Goal: Transaction & Acquisition: Purchase product/service

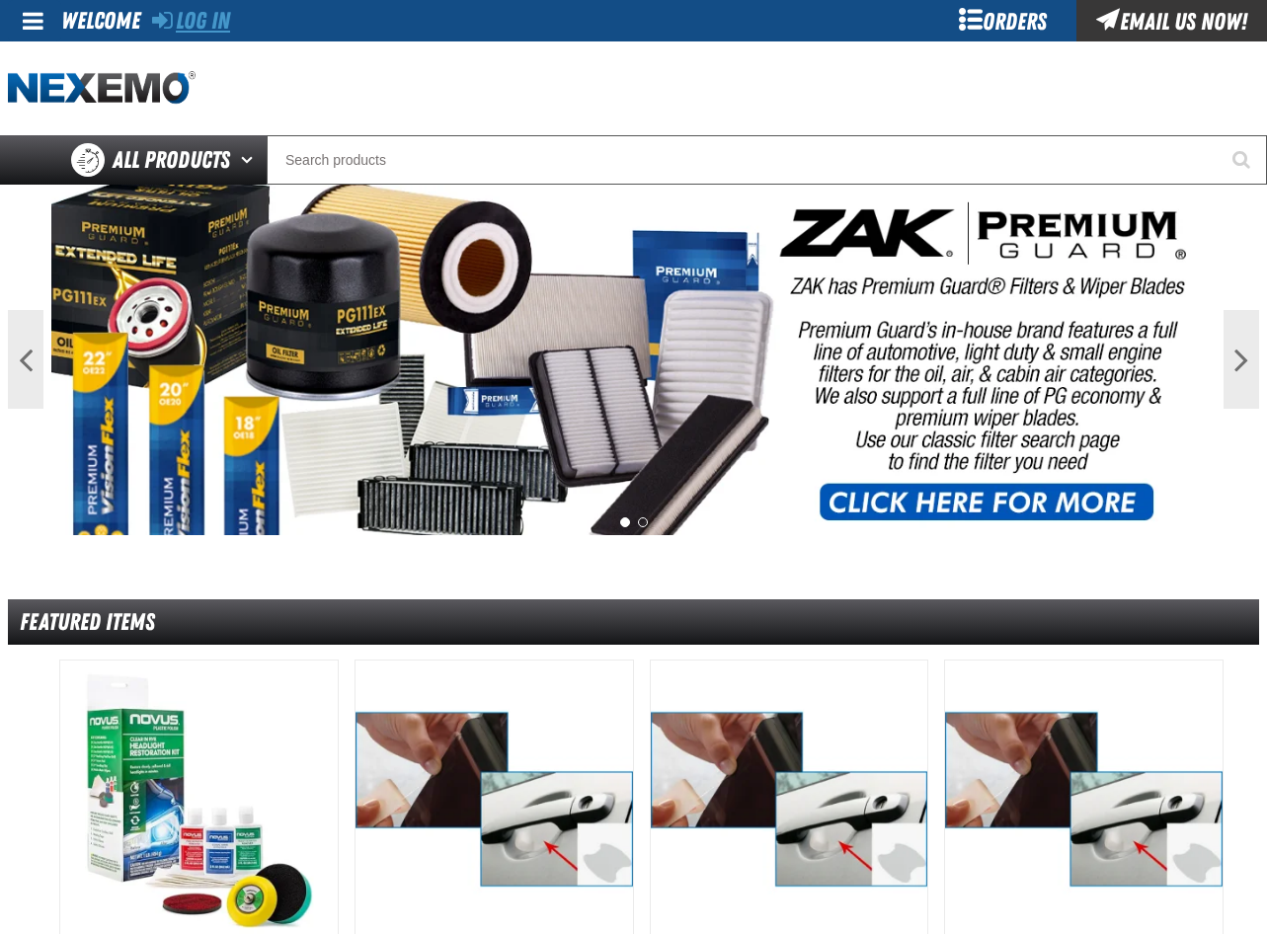
click at [204, 13] on link "Log In" at bounding box center [191, 21] width 78 height 28
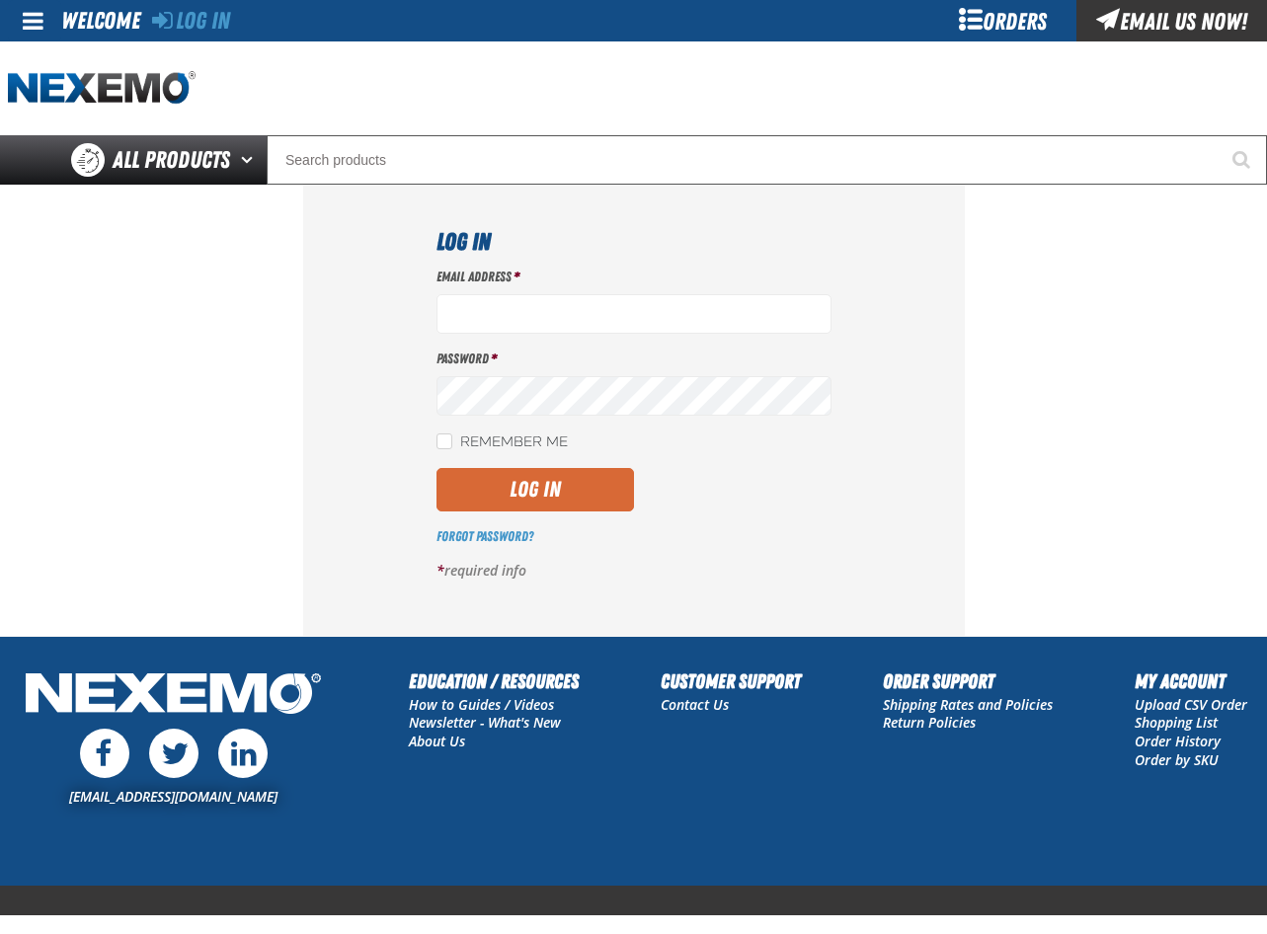
type input "[EMAIL_ADDRESS][DOMAIN_NAME]"
click at [483, 498] on button "Log In" at bounding box center [536, 489] width 198 height 43
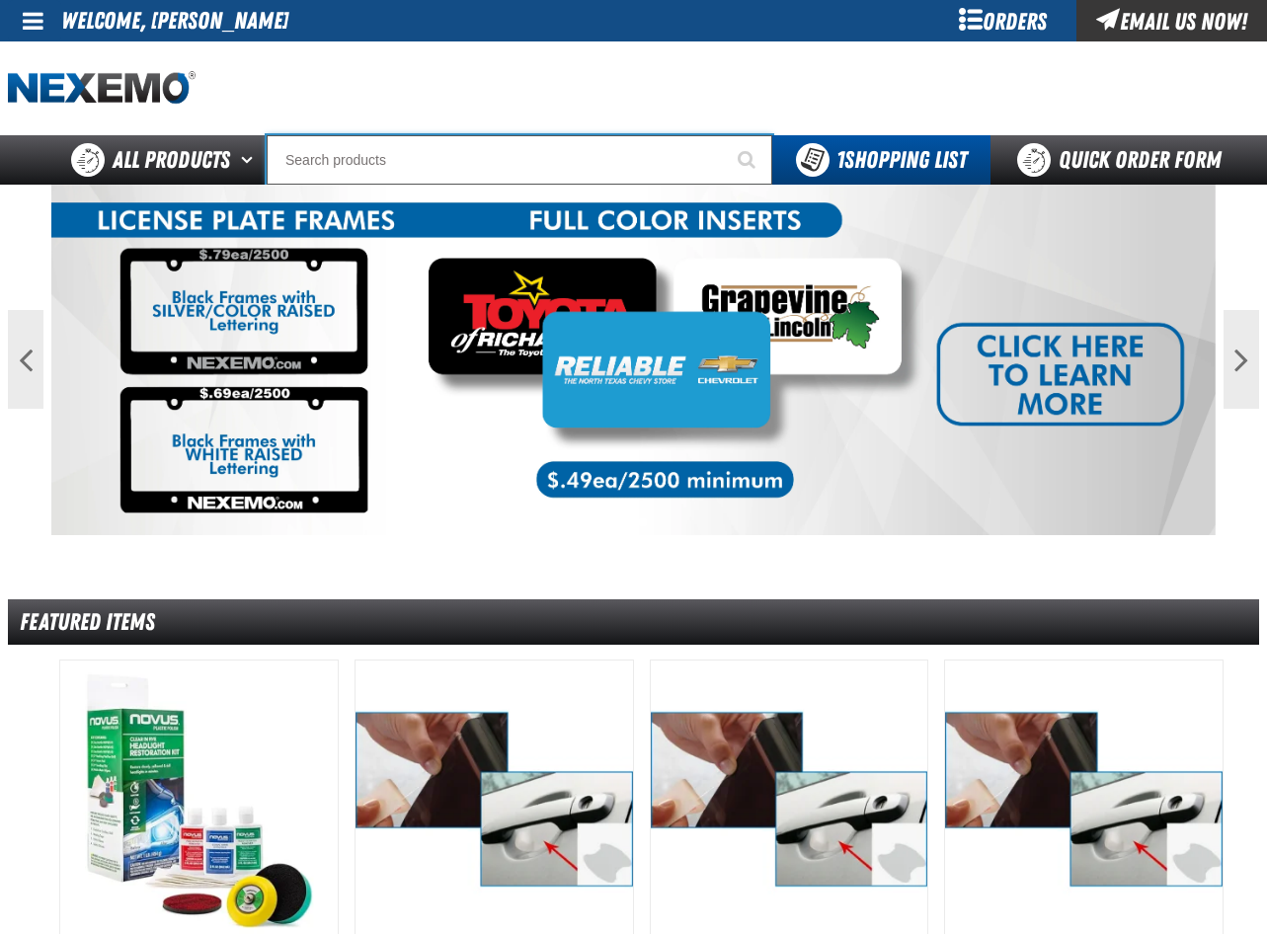
click at [389, 173] on input "Search" at bounding box center [520, 159] width 506 height 49
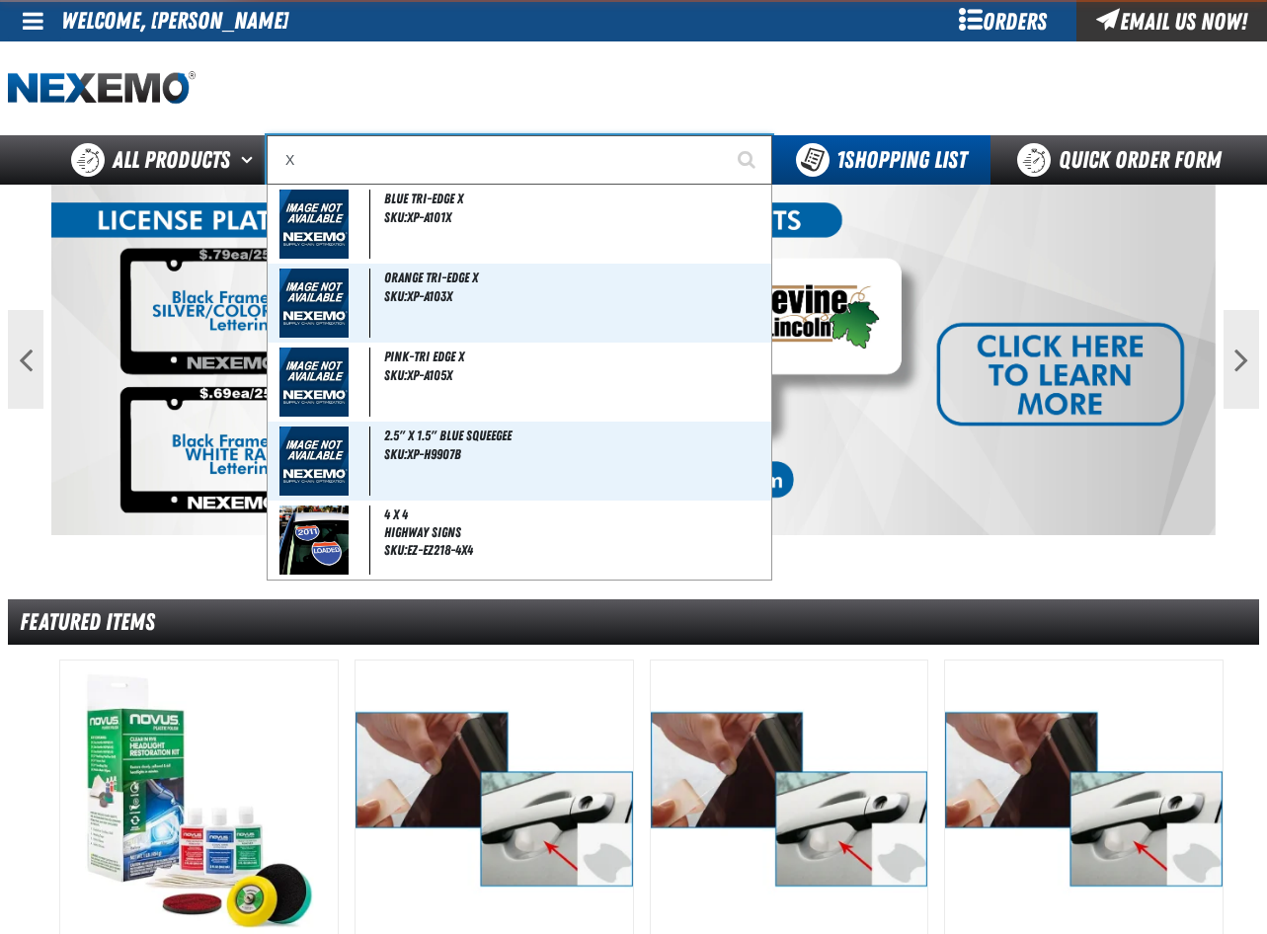
type input "XP"
type input "XPEL Wire Brush"
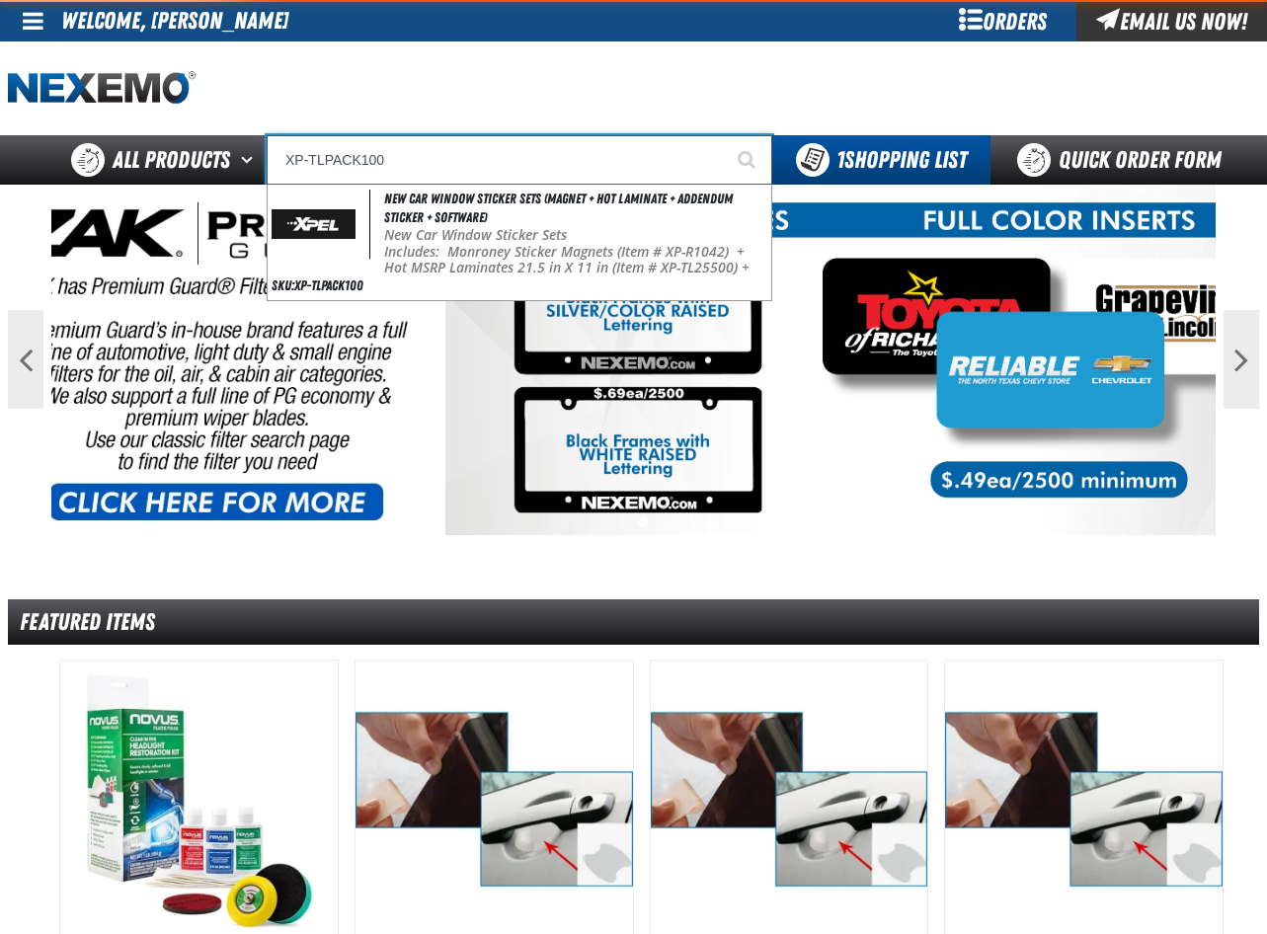
type input "XP-TLPACK100"
click at [723, 135] on button "Start Searching" at bounding box center [747, 159] width 49 height 49
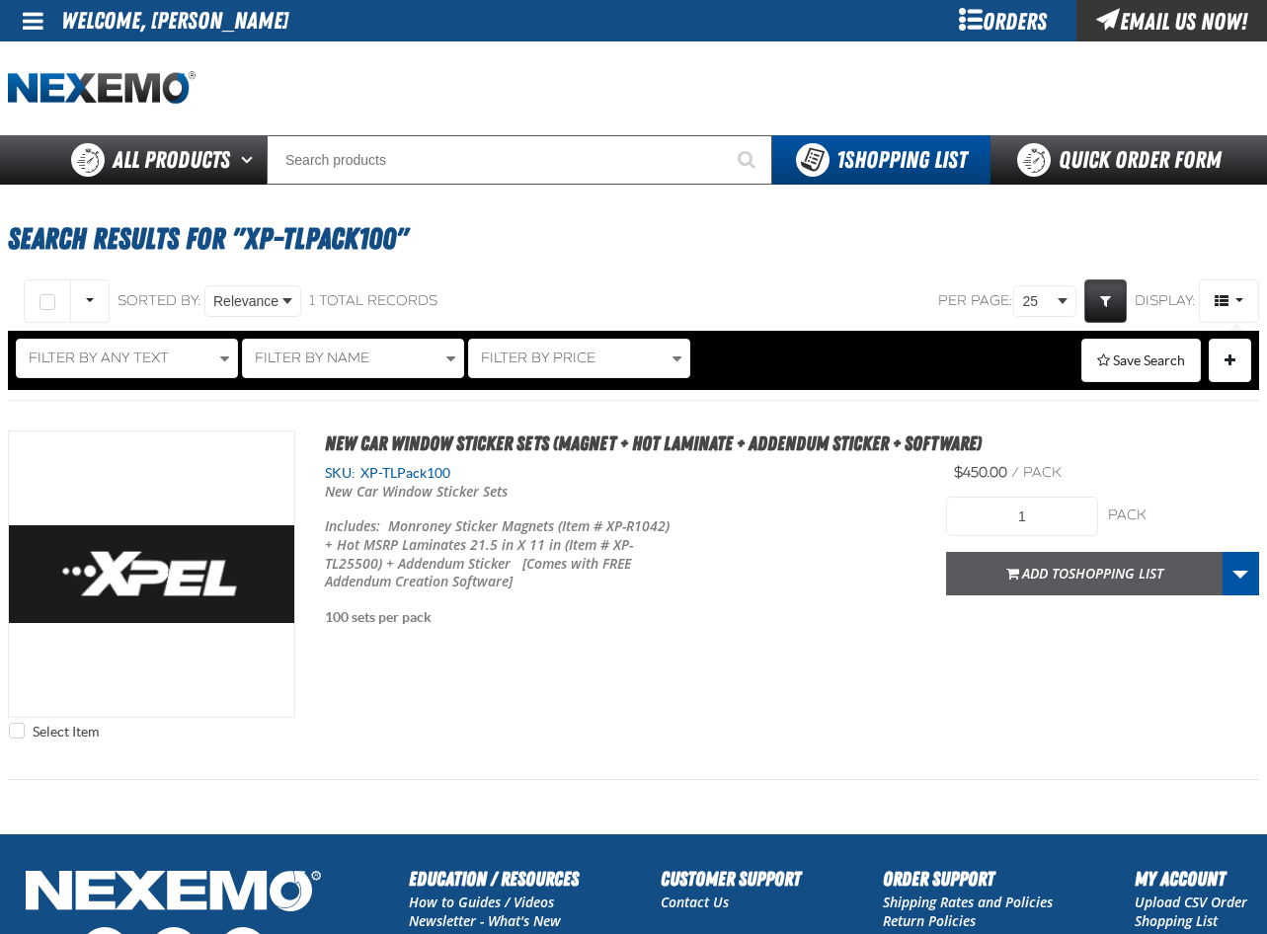
click at [1053, 581] on span "Add to Shopping List" at bounding box center [1092, 573] width 141 height 19
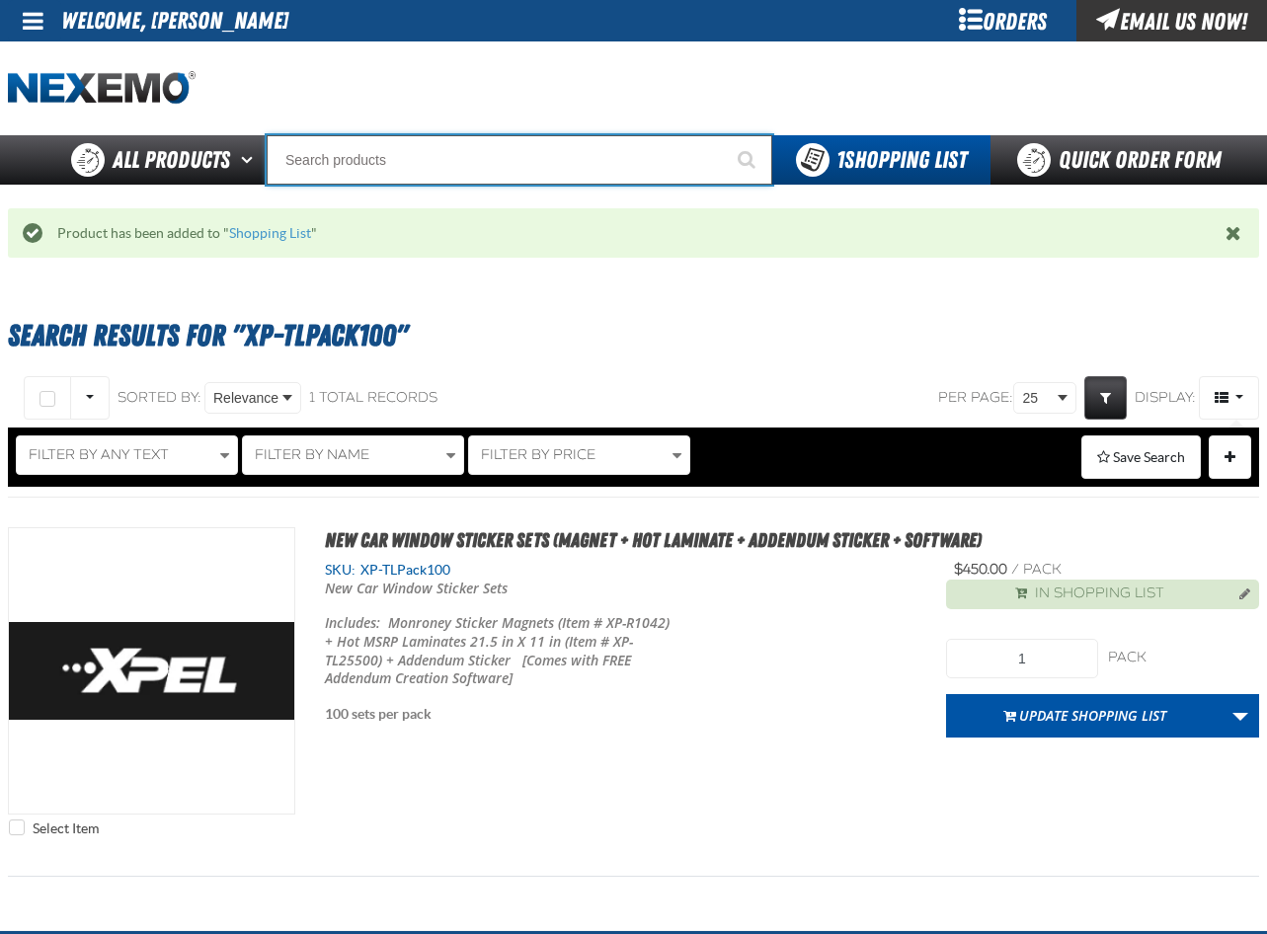
click at [331, 156] on input "Search" at bounding box center [520, 159] width 506 height 49
type input "WI"
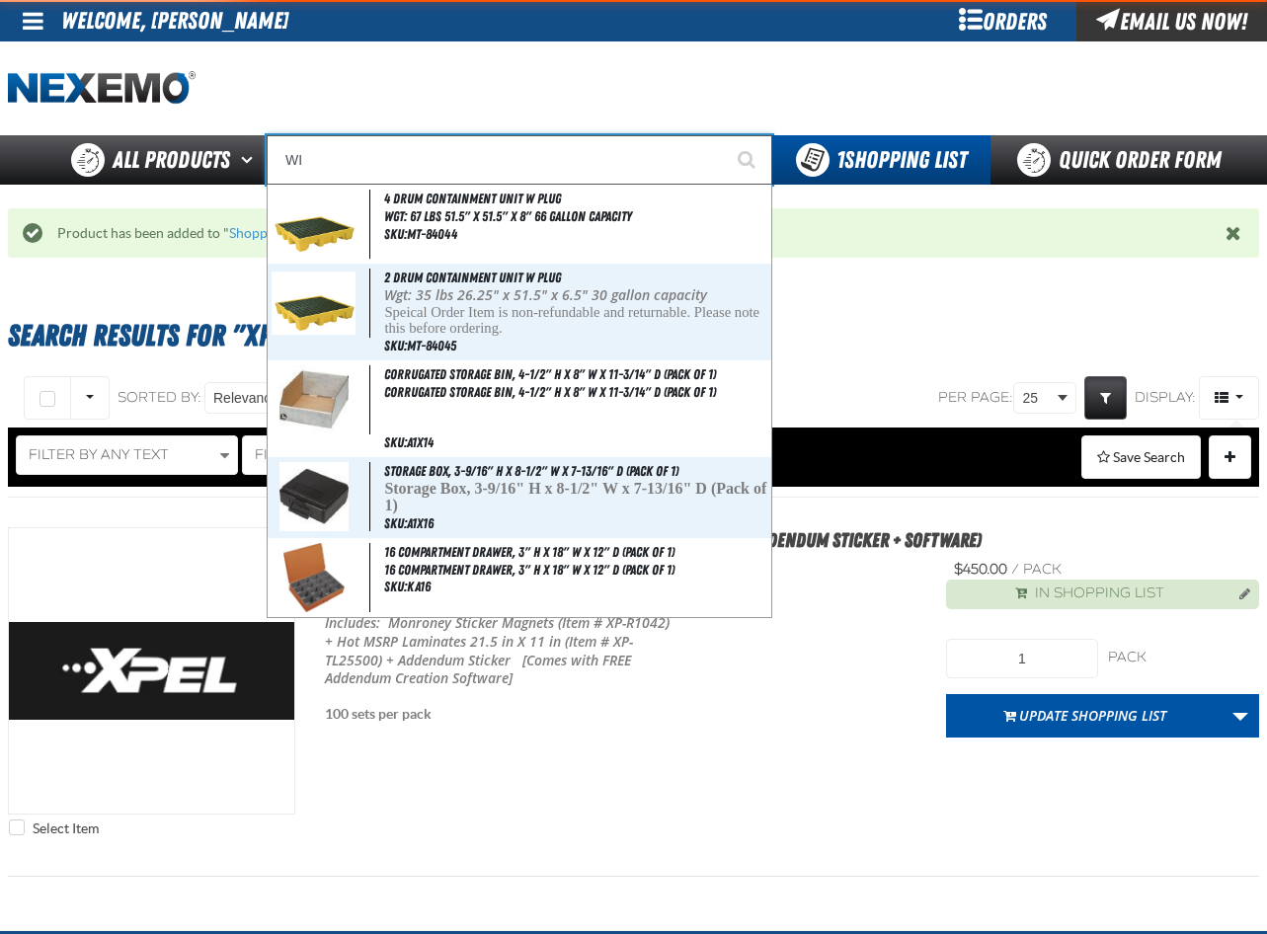
type input "WI-FI"
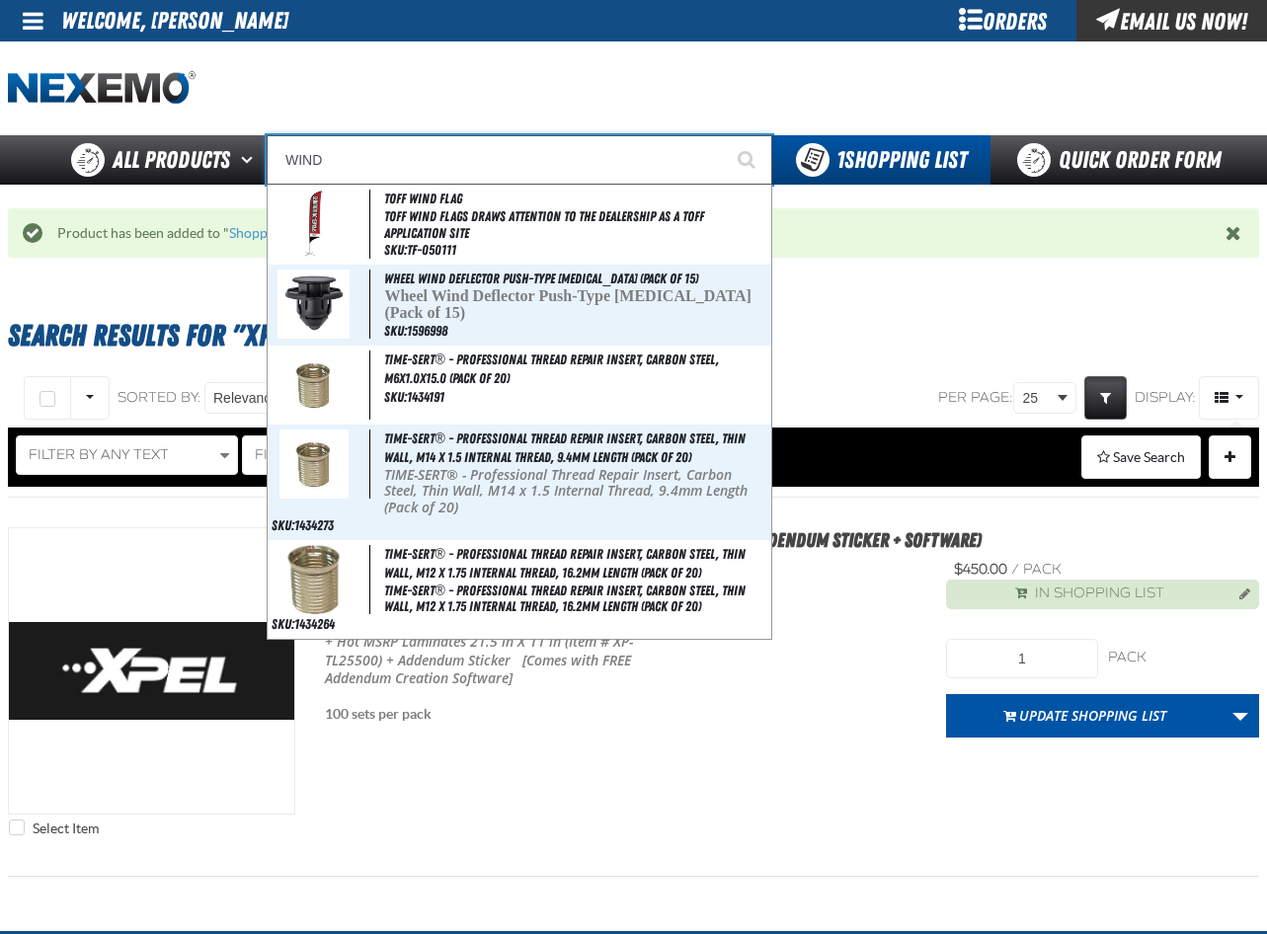
type input "WINDS"
type input "WINDShield Ribbons - USA"
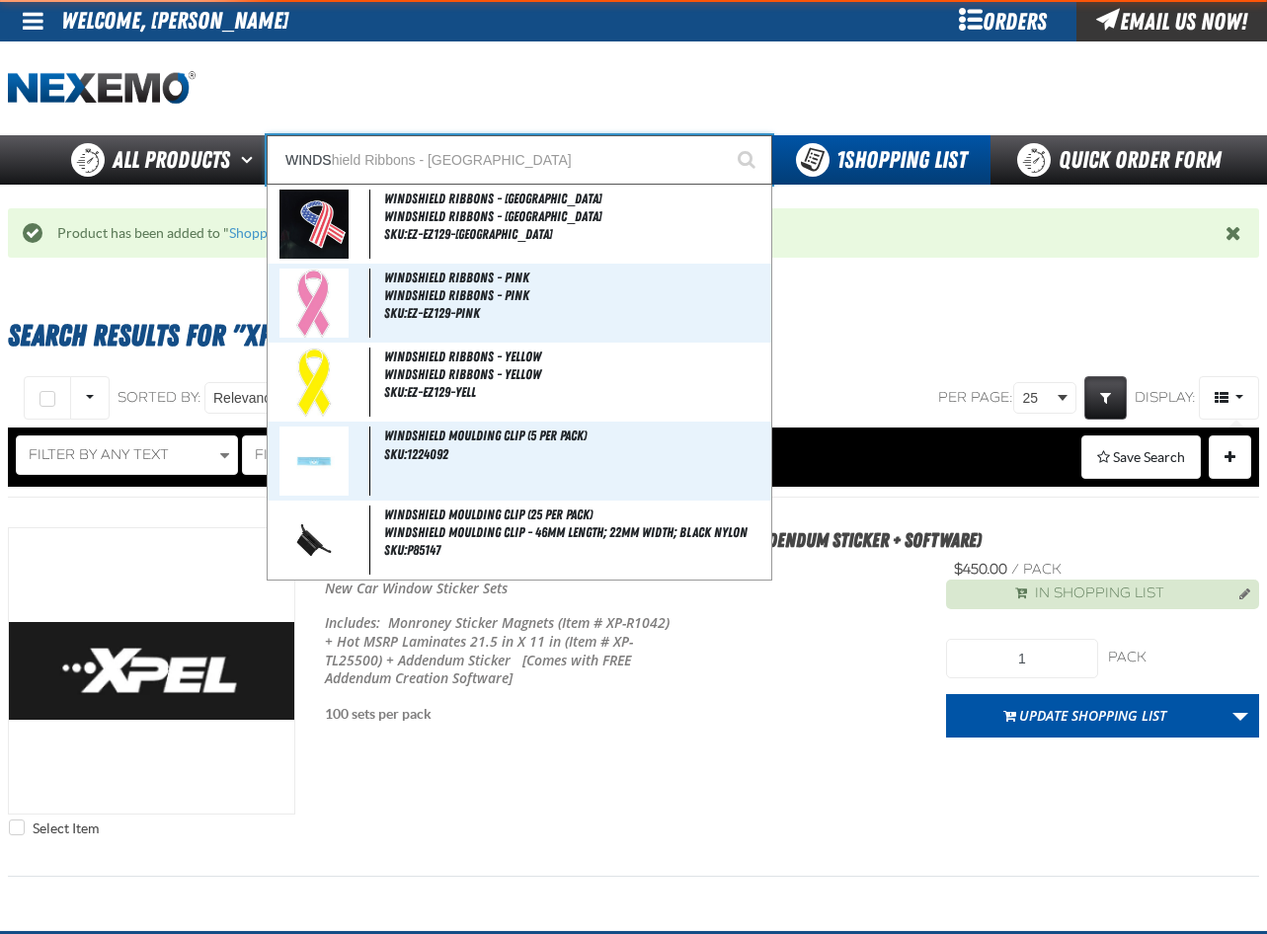
type input "WINDSH"
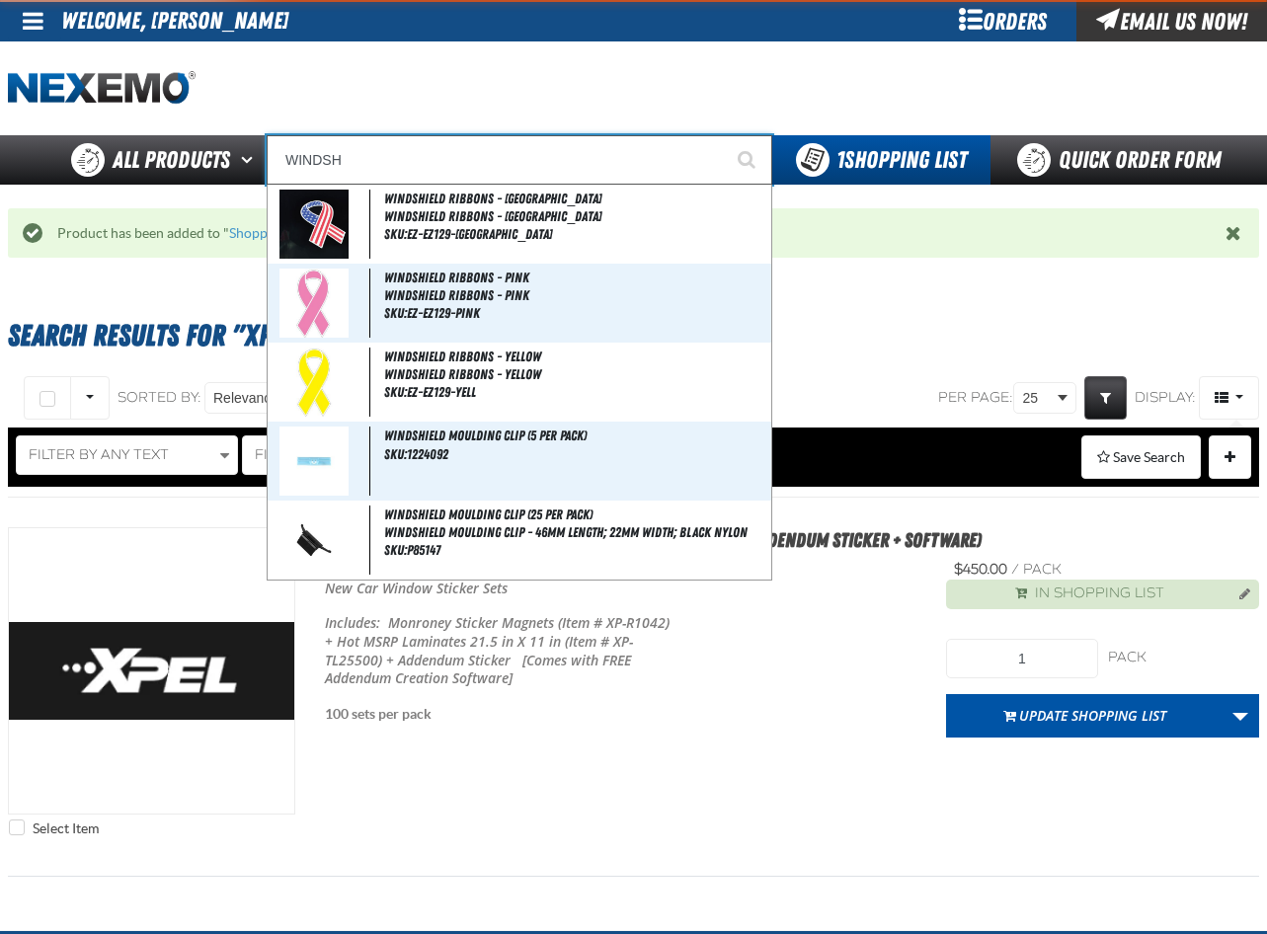
type input "WINDSHield Ribbons - USA"
type input "WINDSHI"
type input "WINDSHIeld Ribbons - USA"
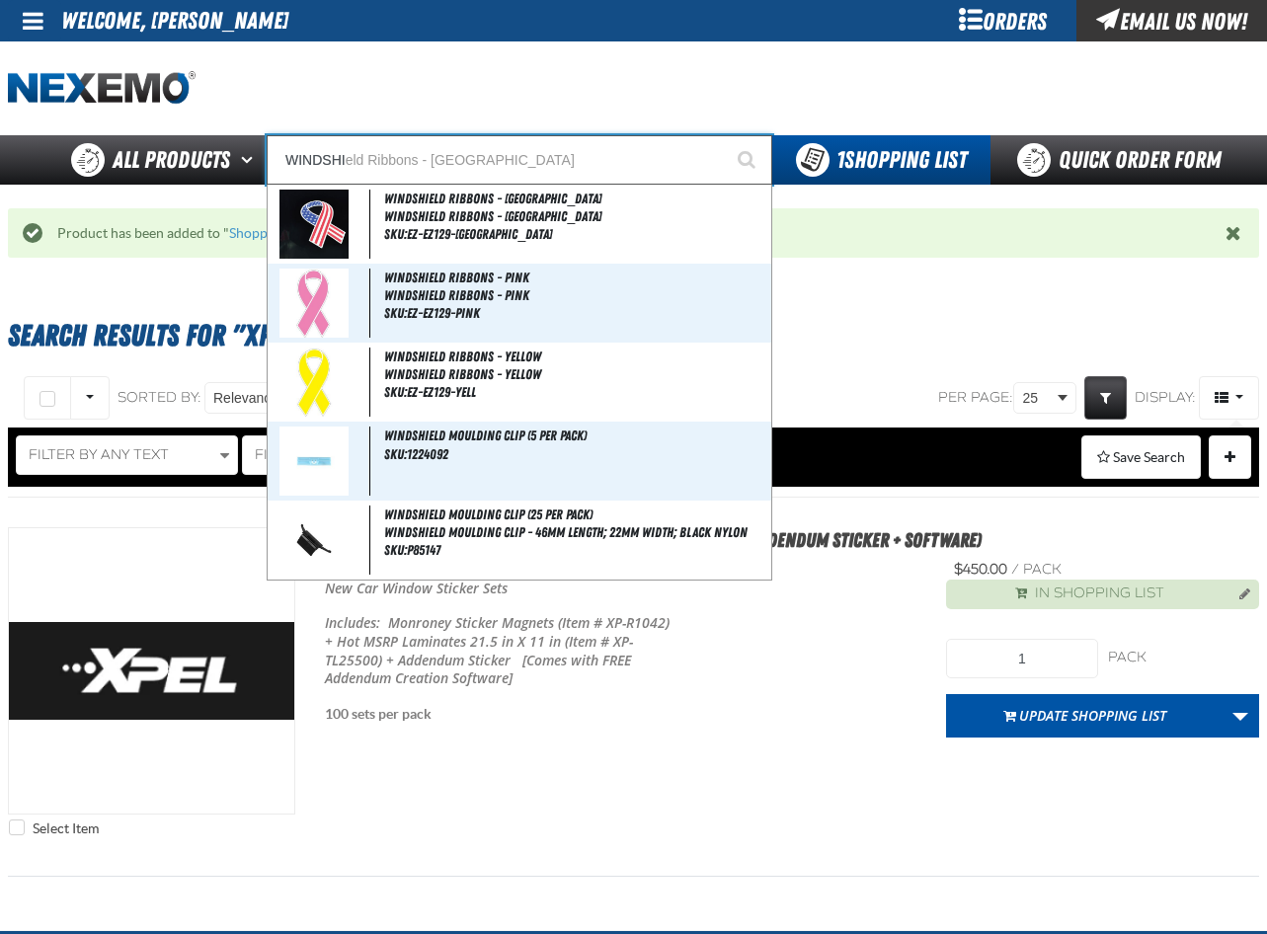
type input "WINDSHIE"
type input "WINDSHIEld Ribbons - USA"
type input "WINDSHIEL"
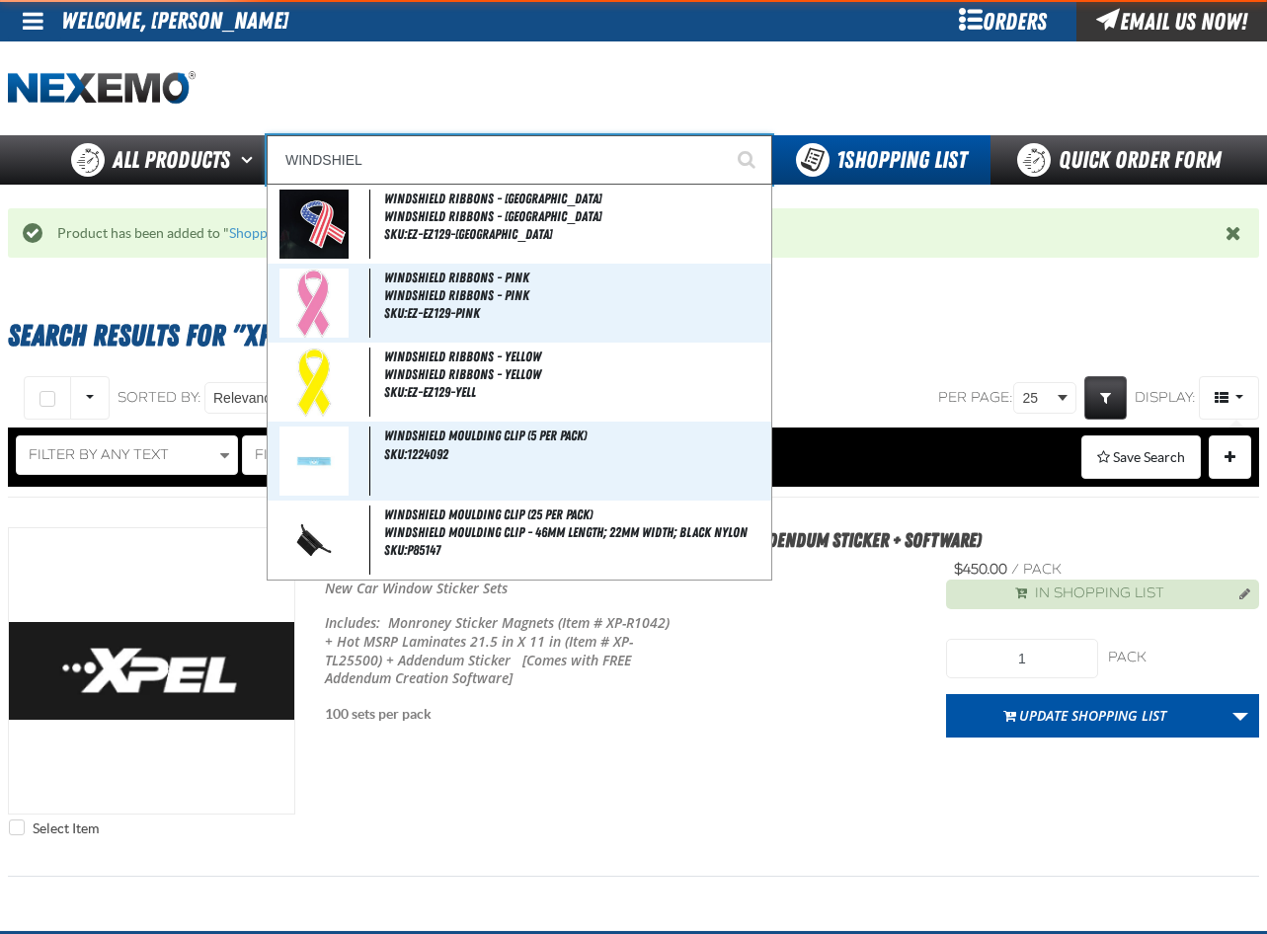
type input "WINDSHIELd Ribbons - USA"
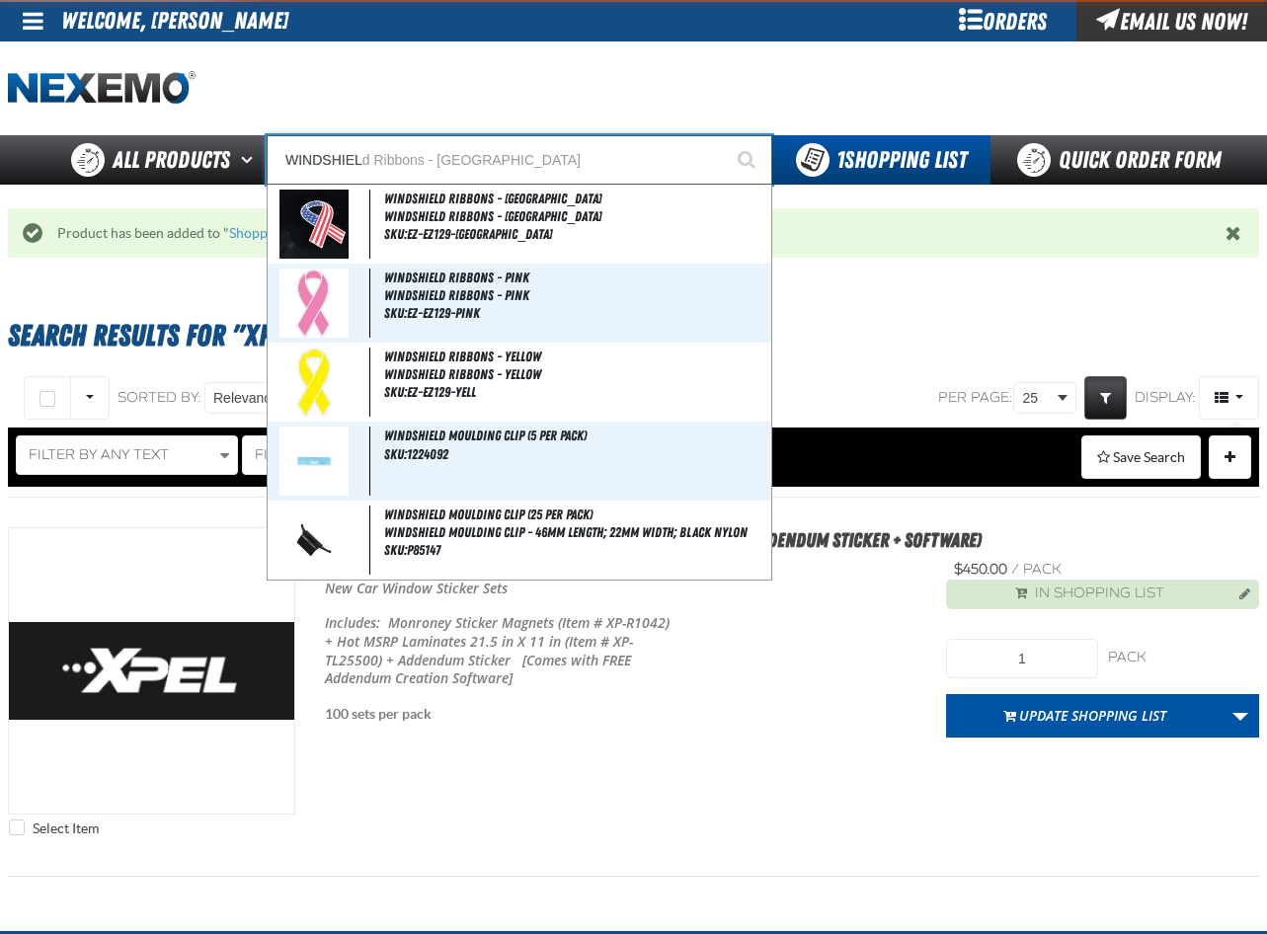
type input "WINDSHIELD"
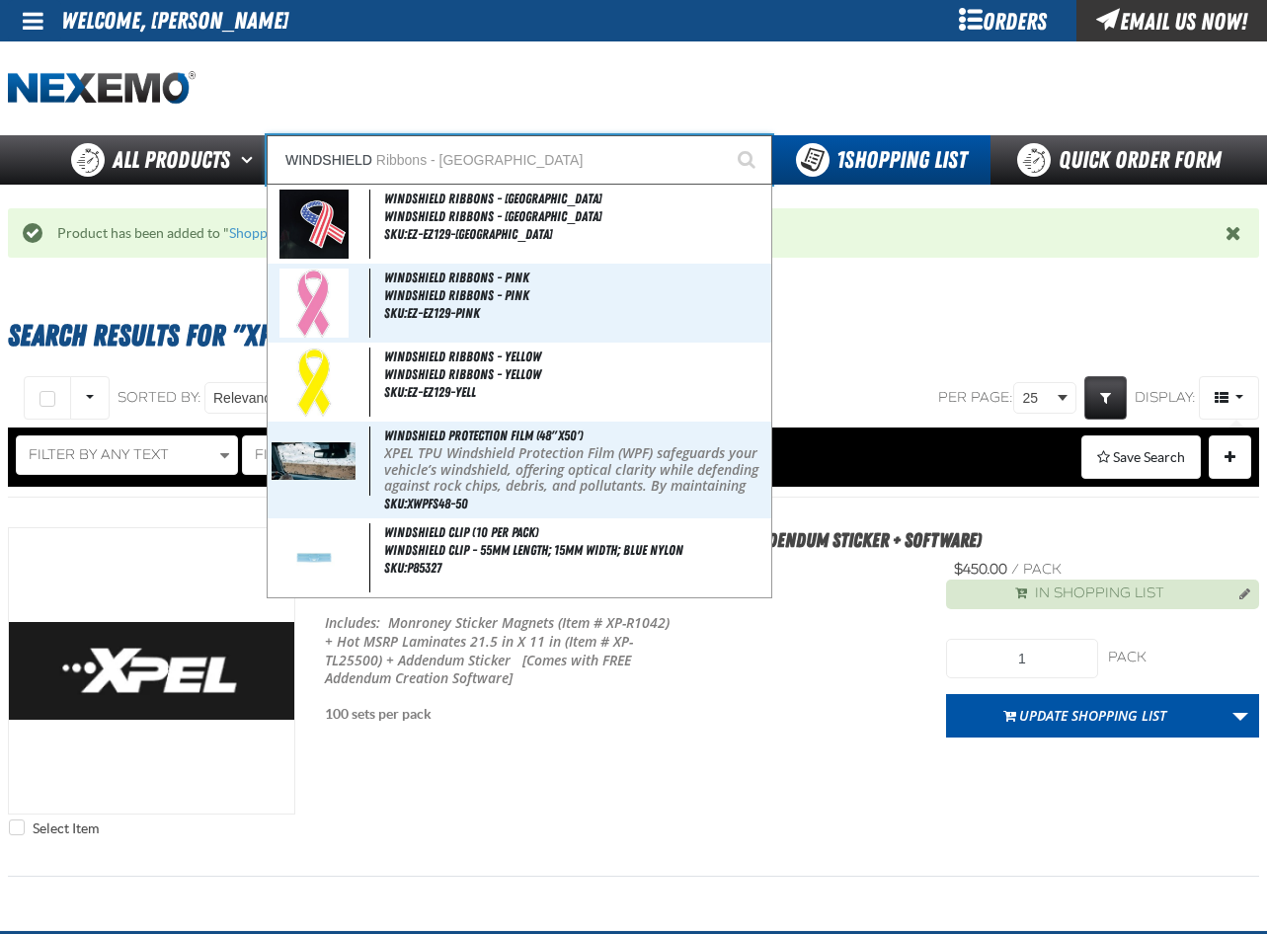
type input "WINDSHIELD Ribbons - USA"
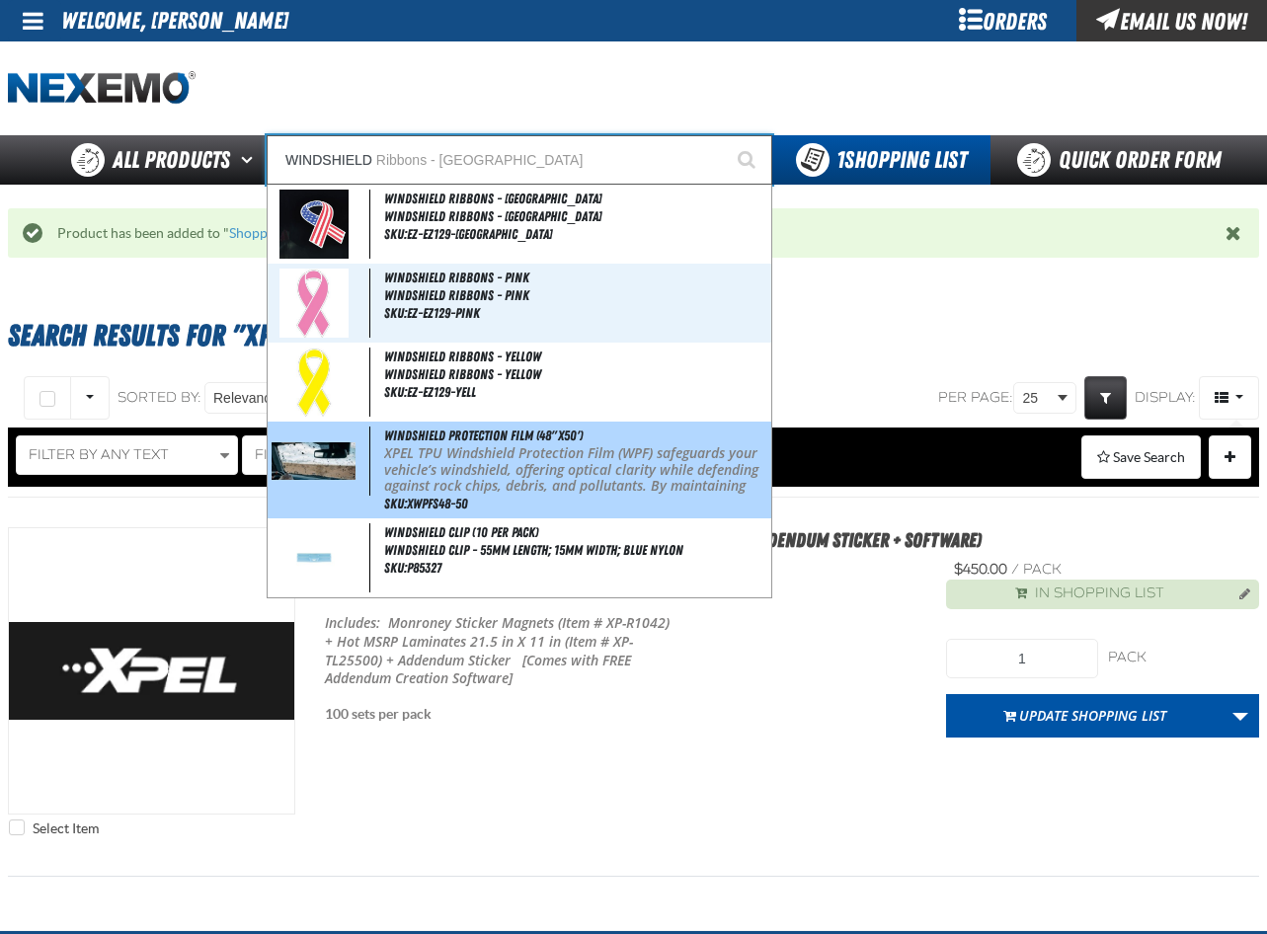
click at [421, 465] on p "XPEL TPU Windshield Protection Film (WPF) safeguards your vehicle’s windshield,…" at bounding box center [575, 503] width 383 height 117
type input "Windshield Protection Film (48"x50')"
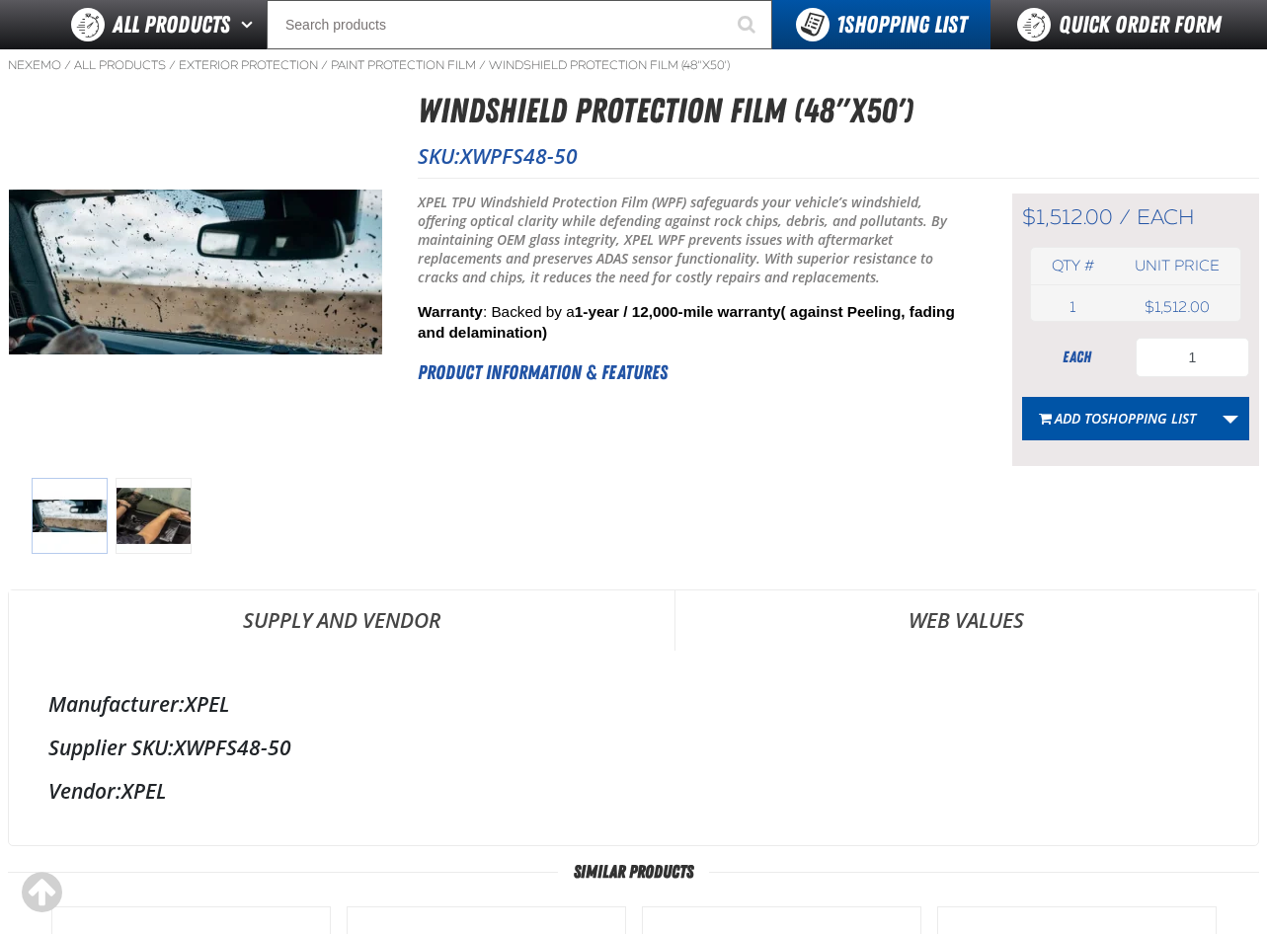
scroll to position [68, 0]
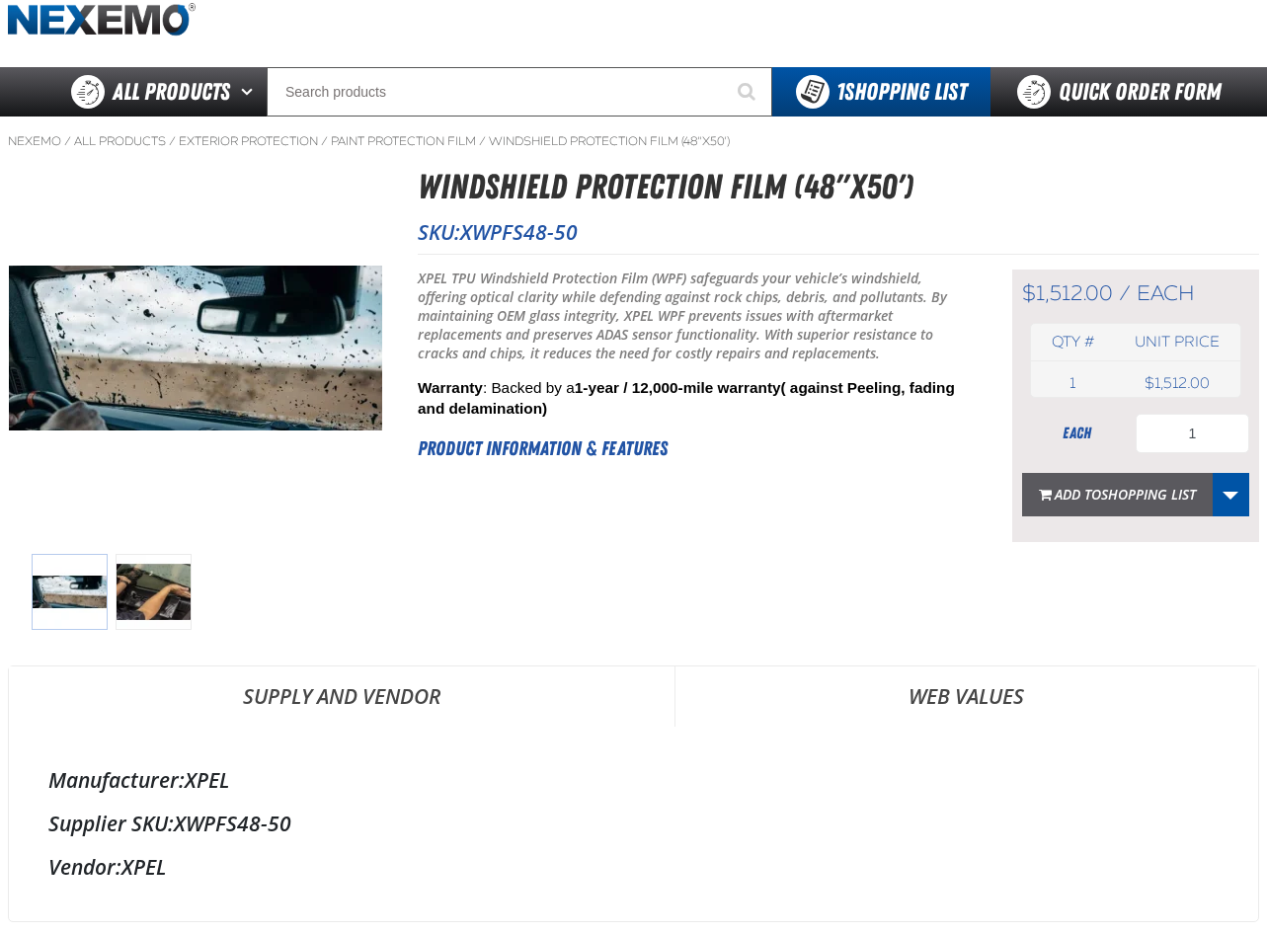
click at [1125, 500] on span "Shopping List" at bounding box center [1148, 494] width 95 height 19
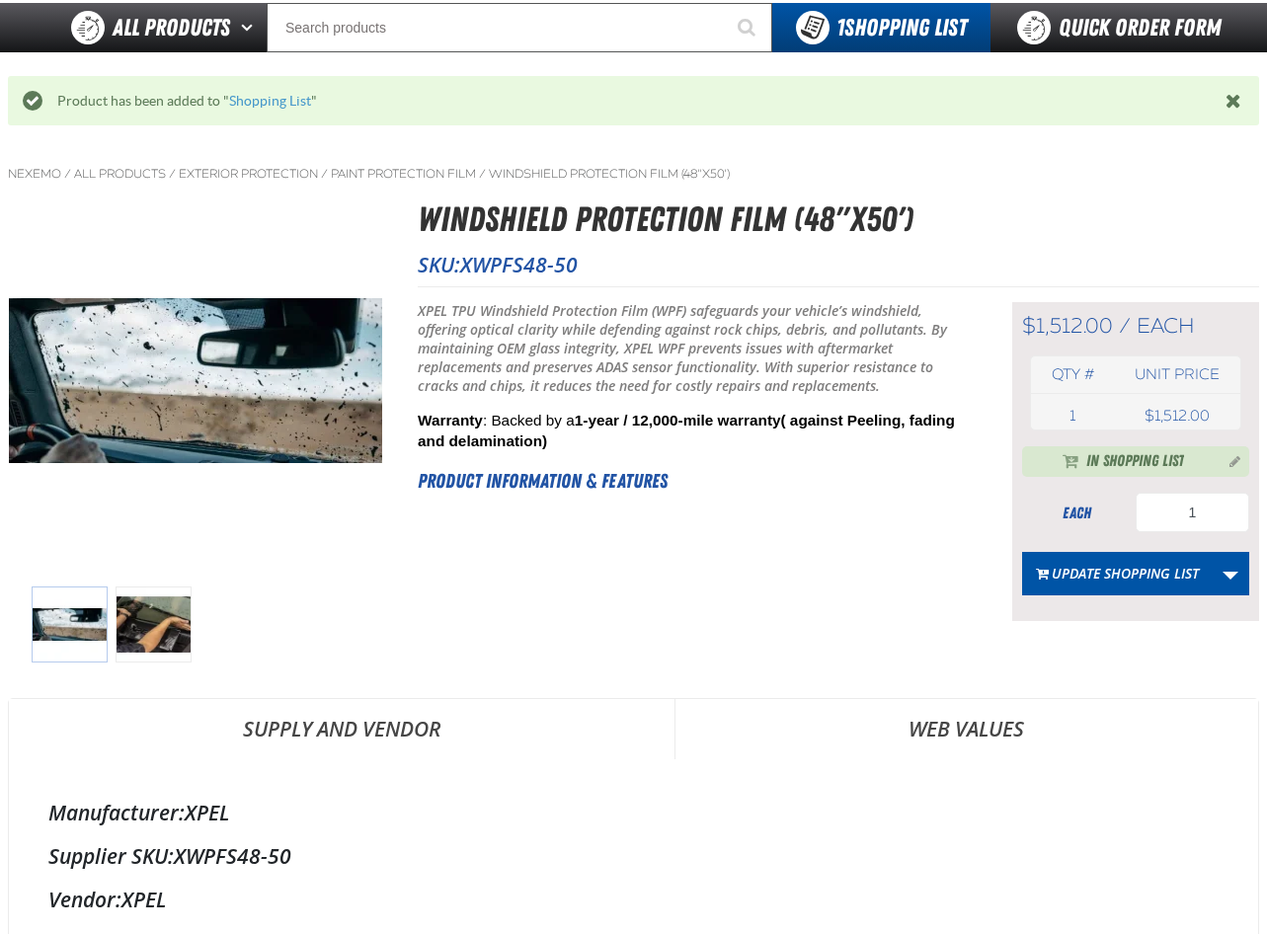
scroll to position [0, 0]
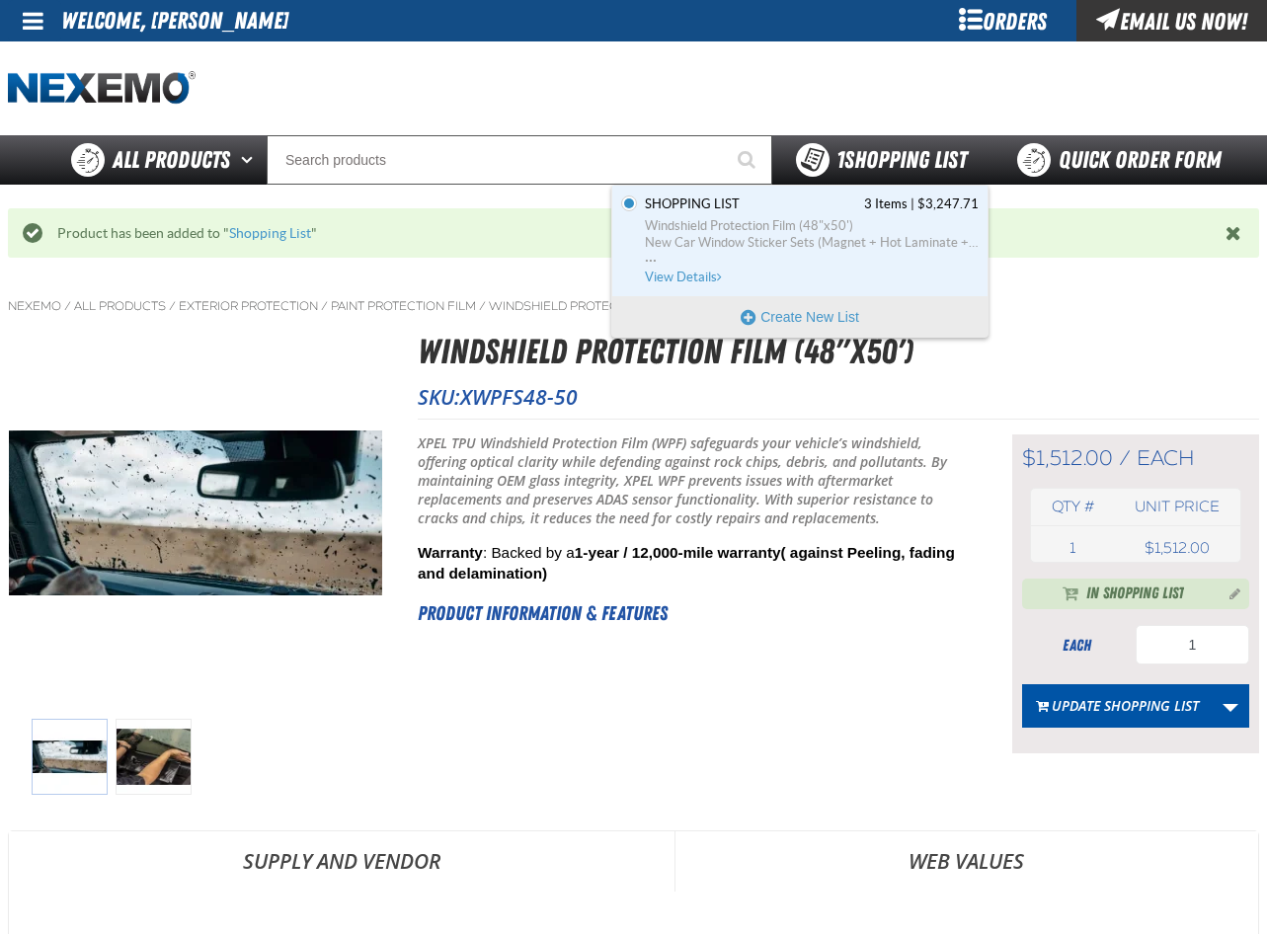
click at [890, 159] on span "1 Shopping List" at bounding box center [902, 160] width 130 height 28
click at [1192, 299] on ol "Nexemo / All Products / Exterior Protection / /" at bounding box center [633, 306] width 1251 height 16
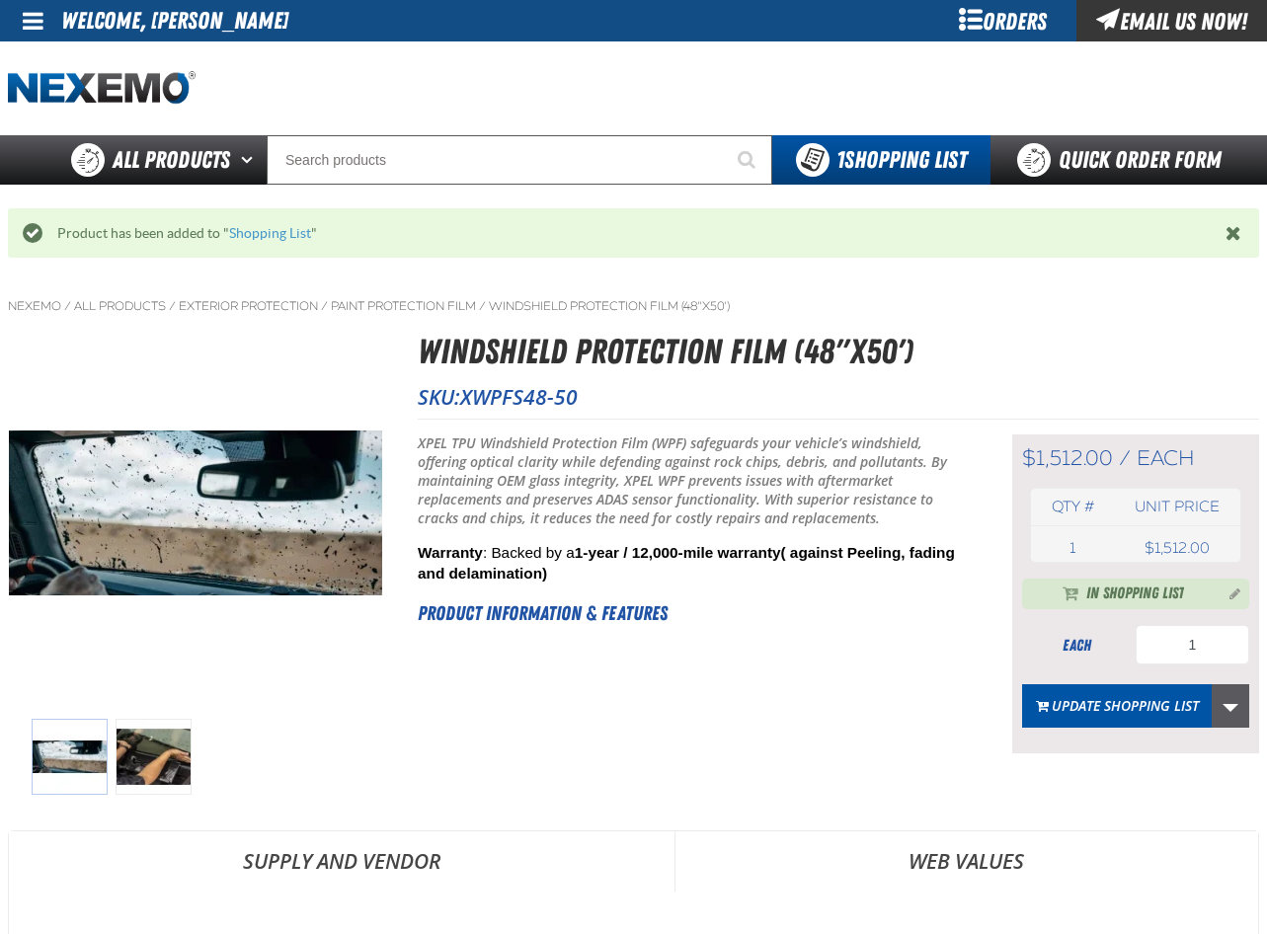
click at [1227, 706] on link "More Actions" at bounding box center [1231, 705] width 38 height 43
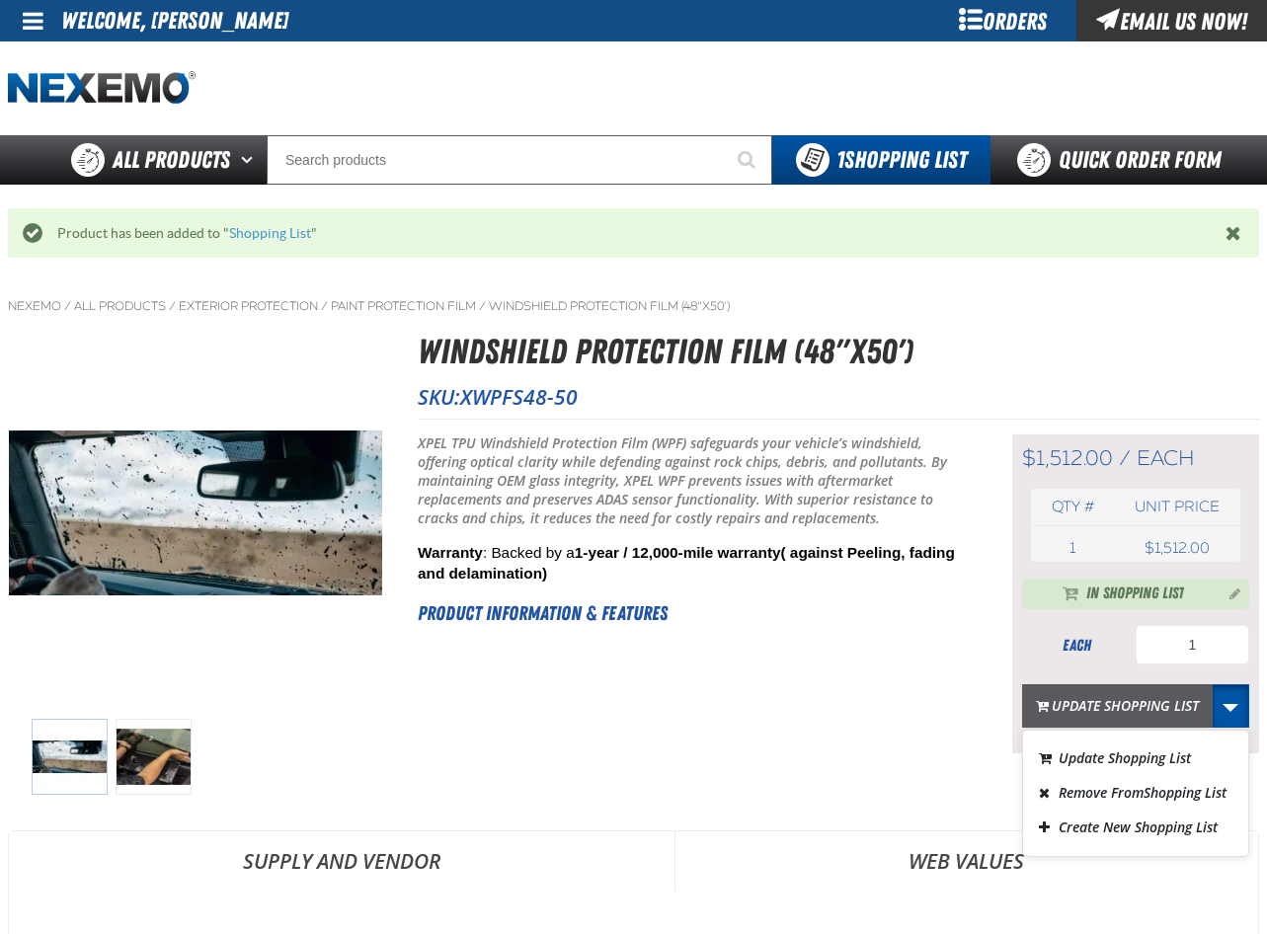
click at [1134, 712] on button "Update Shopping List" at bounding box center [1117, 705] width 191 height 43
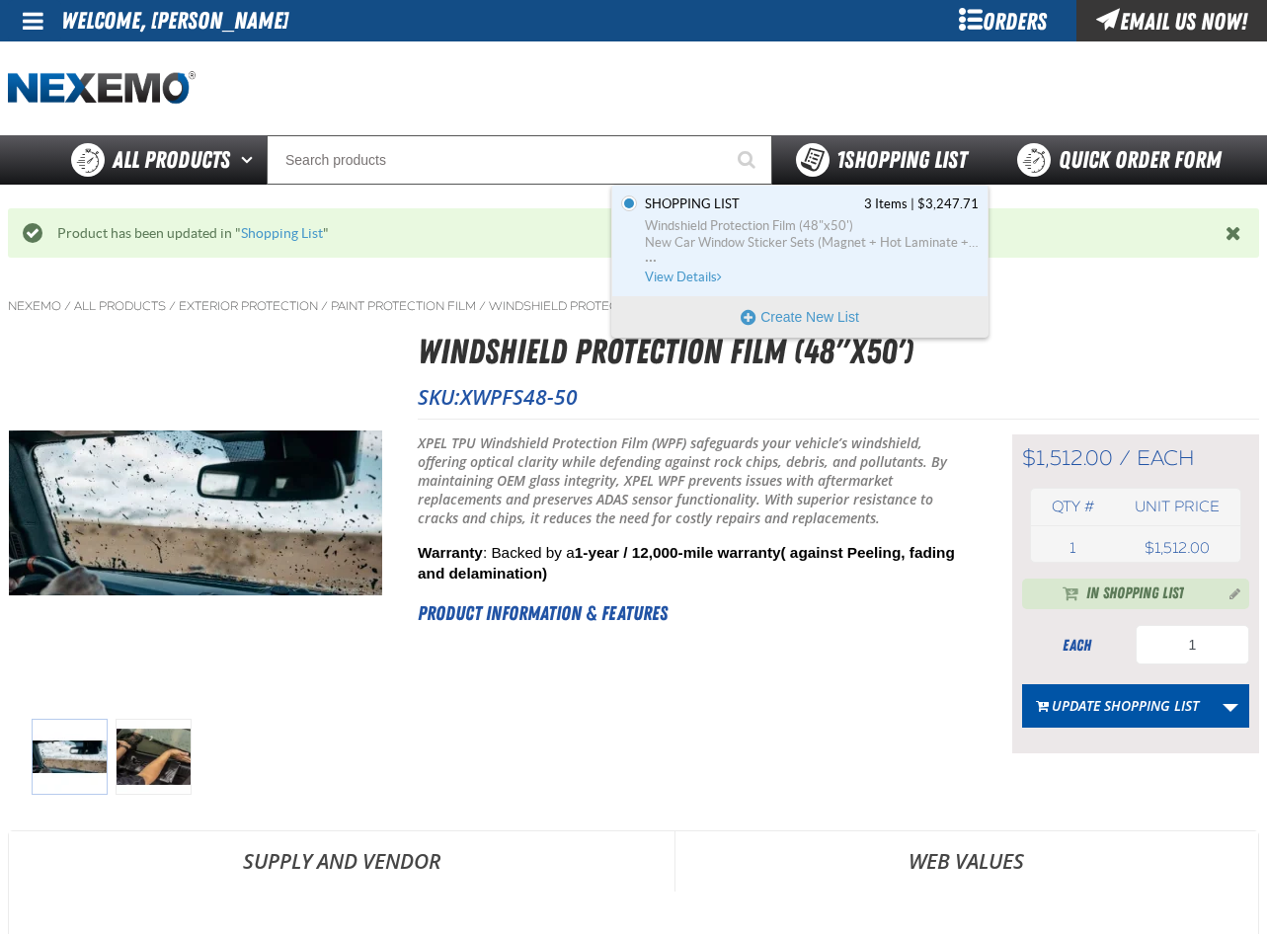
click at [849, 153] on span "1 Shopping List" at bounding box center [902, 160] width 130 height 28
click at [566, 89] on div at bounding box center [633, 88] width 1251 height 94
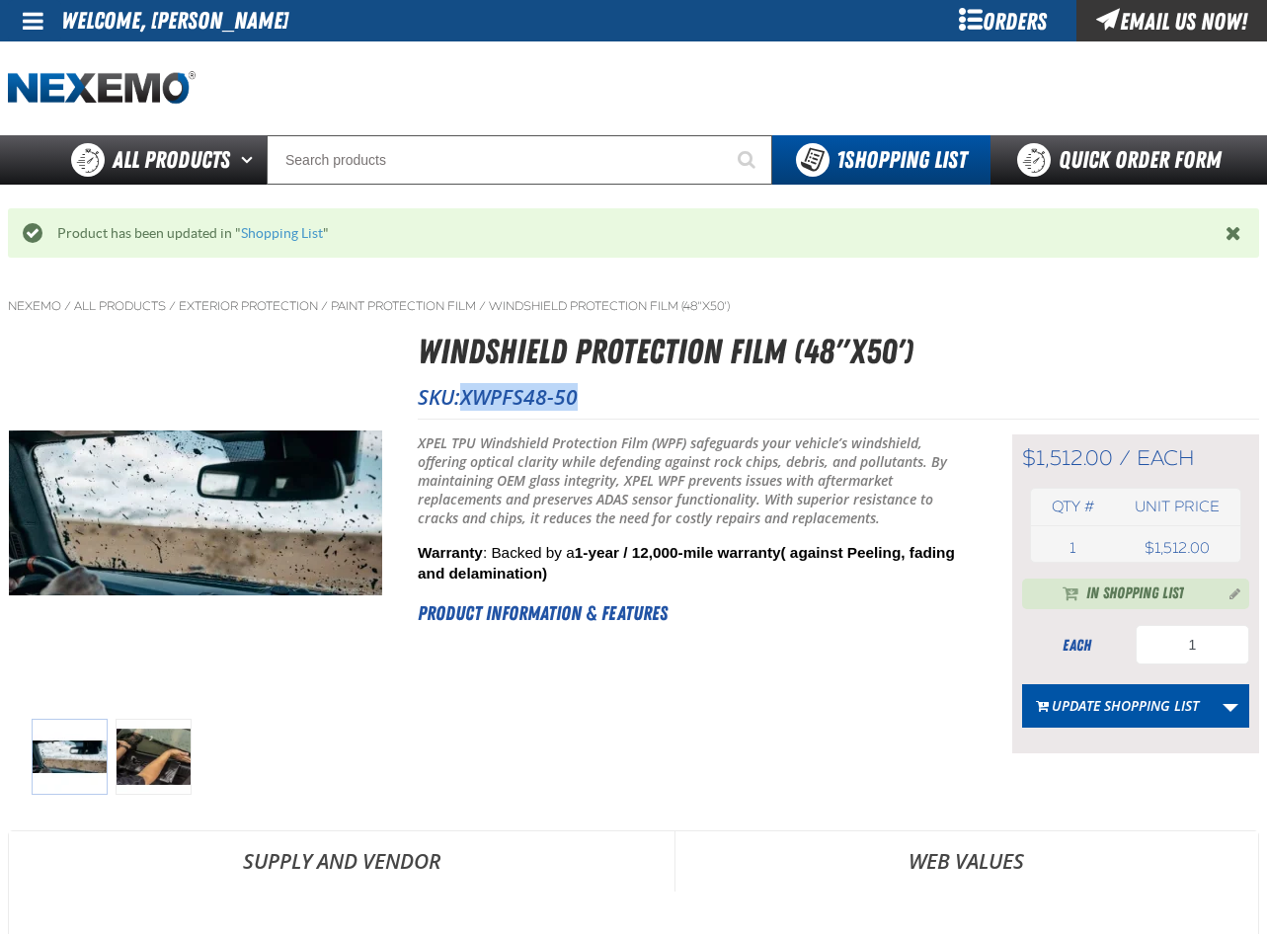
drag, startPoint x: 466, startPoint y: 393, endPoint x: 579, endPoint y: 397, distance: 112.7
click at [578, 397] on span "XWPFS48-50" at bounding box center [519, 397] width 118 height 28
drag, startPoint x: 579, startPoint y: 397, endPoint x: 566, endPoint y: 399, distance: 13.0
copy span "XWPFS48-50"
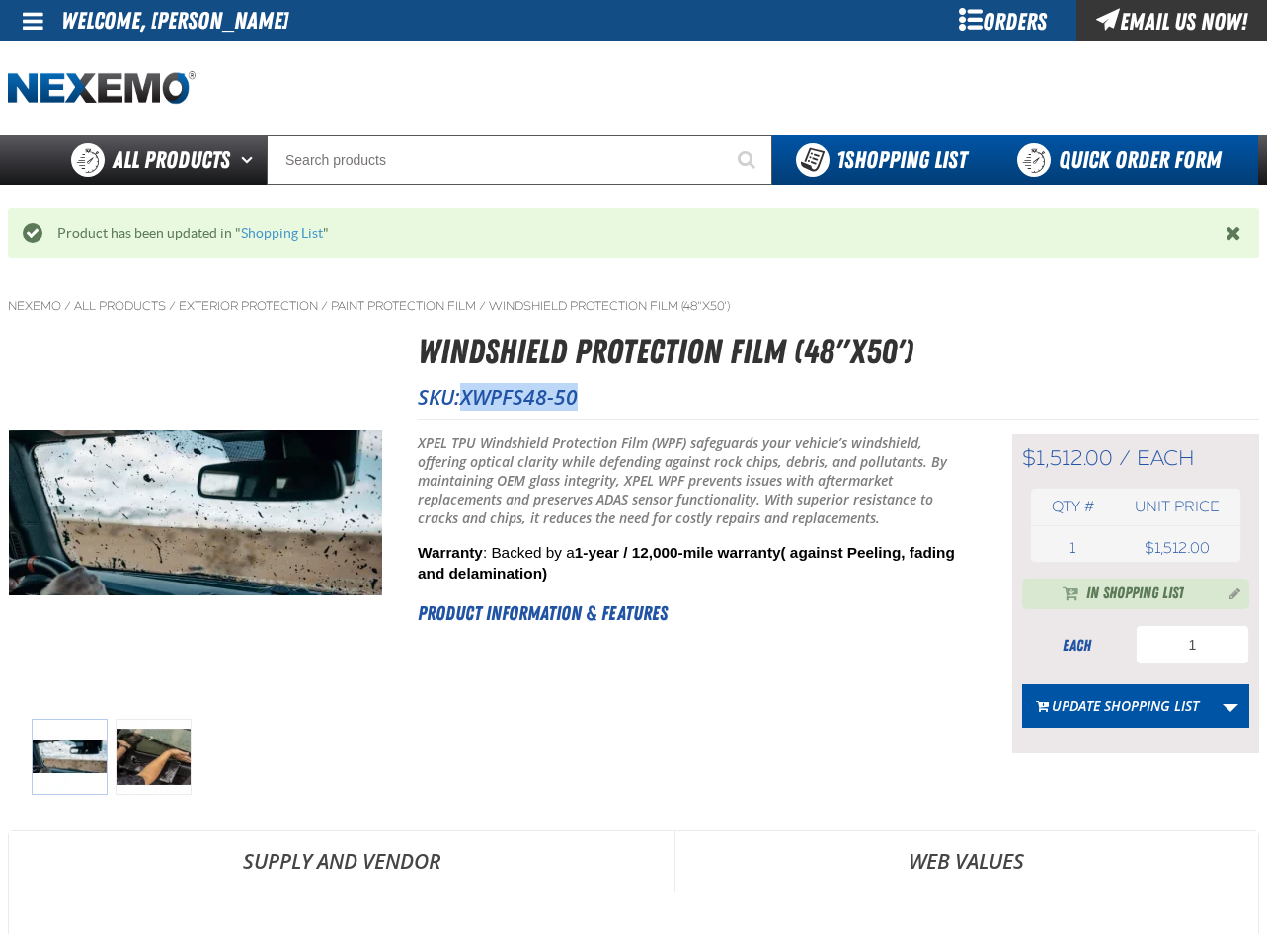
click at [1146, 164] on link "Quick Order Form" at bounding box center [1125, 159] width 268 height 49
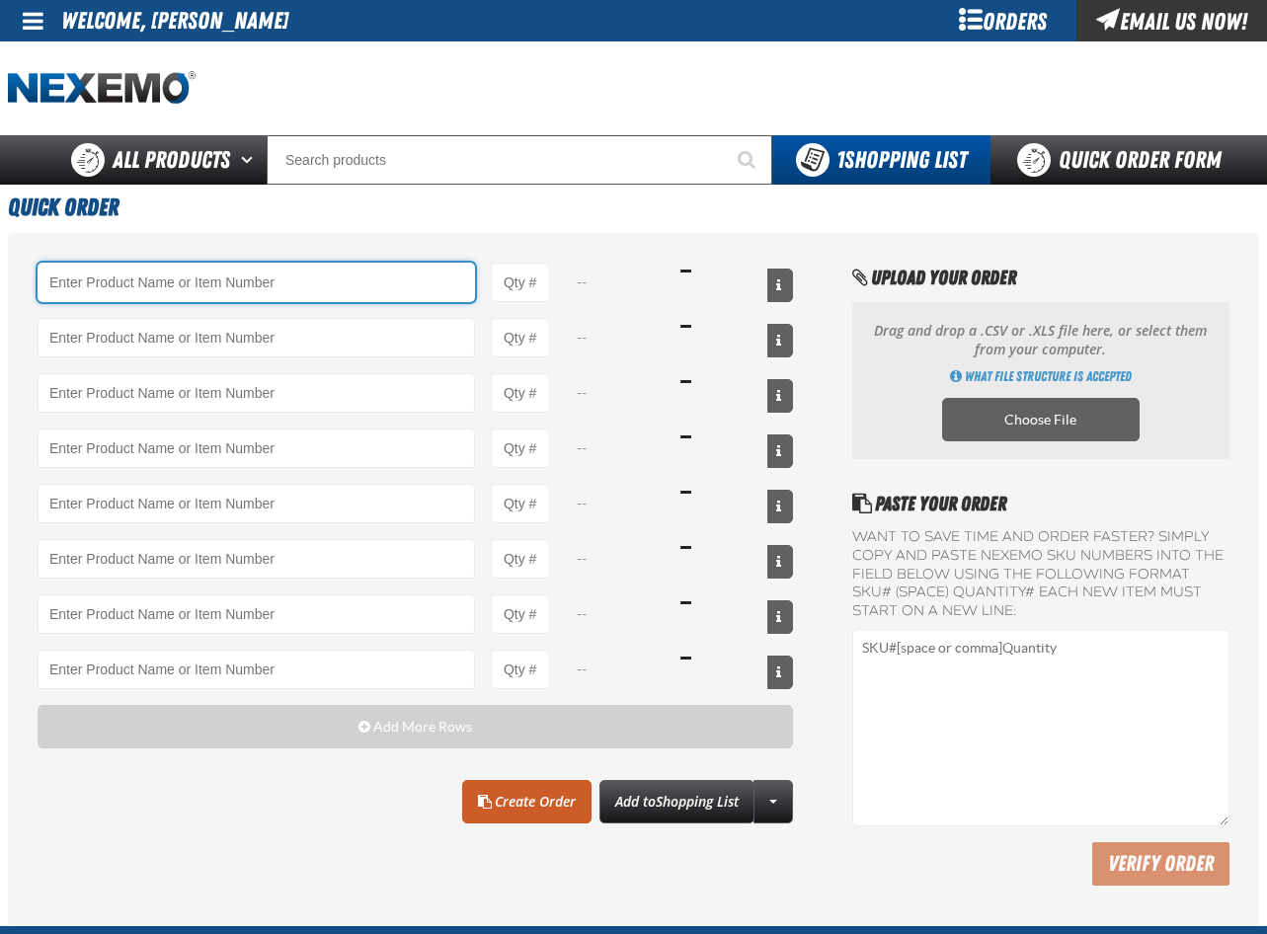
click at [85, 273] on input "Product" at bounding box center [257, 283] width 438 height 40
paste input "XWPFS48-50"
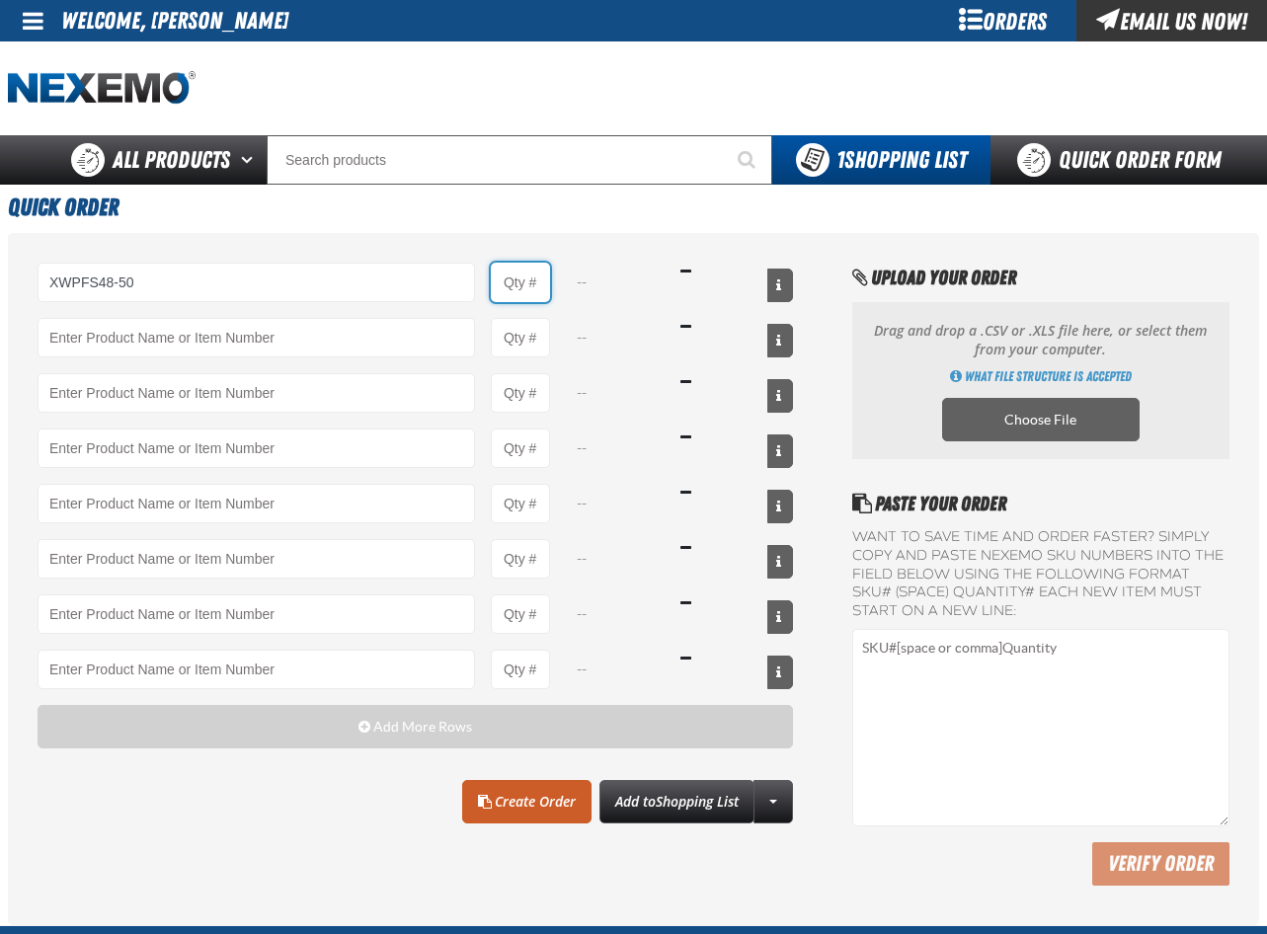
click at [511, 277] on input "Product Quantity" at bounding box center [520, 283] width 59 height 40
type input "XWPFS48-50 - Windshield Protection Film (48&quot;x50&#x27;)"
type input "1"
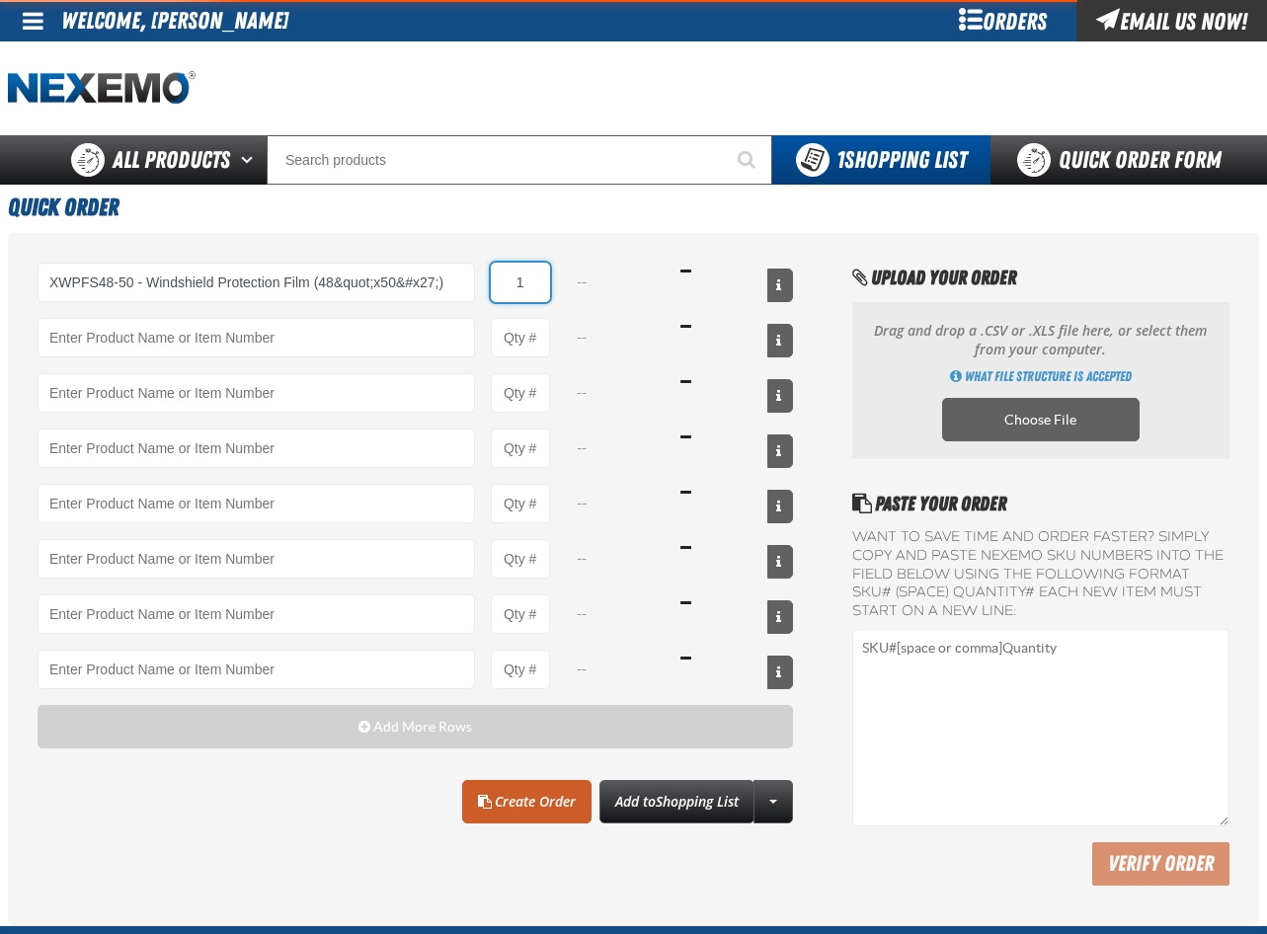
select select "each"
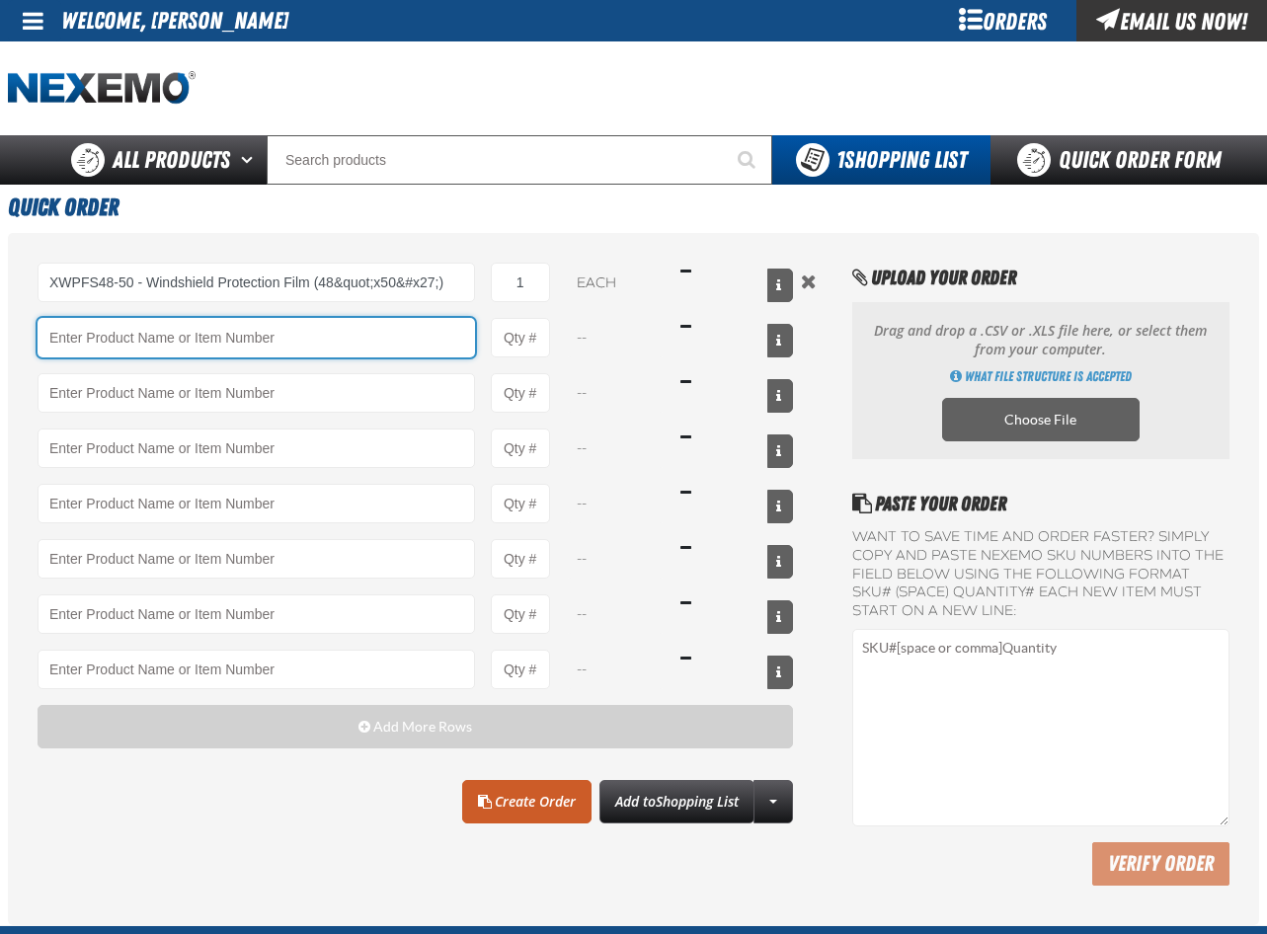
click at [85, 335] on input "Product" at bounding box center [257, 338] width 438 height 40
click at [99, 335] on input "Product" at bounding box center [257, 338] width 438 height 40
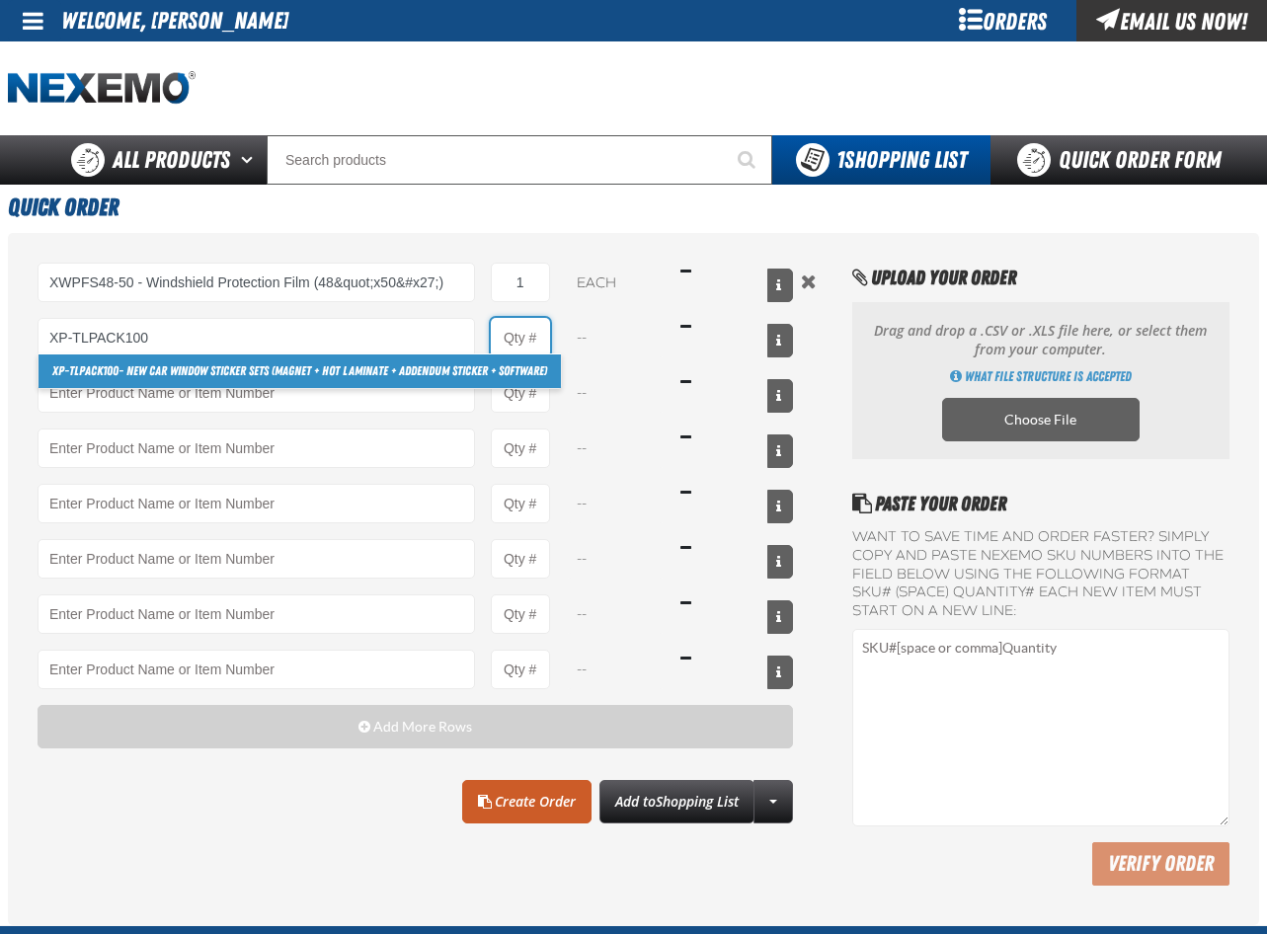
click at [523, 330] on input "Product Quantity" at bounding box center [520, 338] width 59 height 40
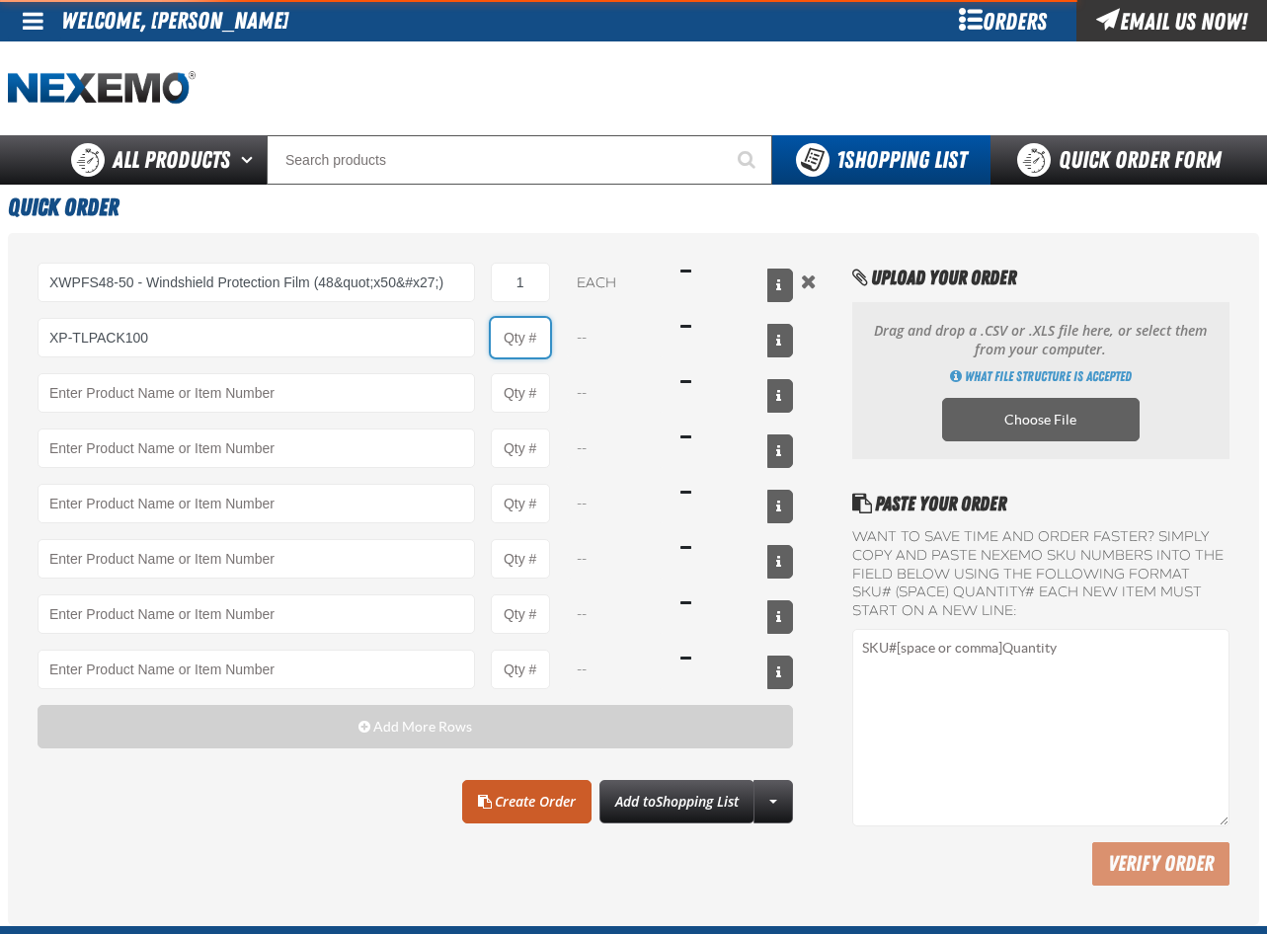
type input "XP-TLPack100 - New Car Window Sticker Sets (Magnet + Hot Laminate + Addendum St…"
type input "1"
select select "pack"
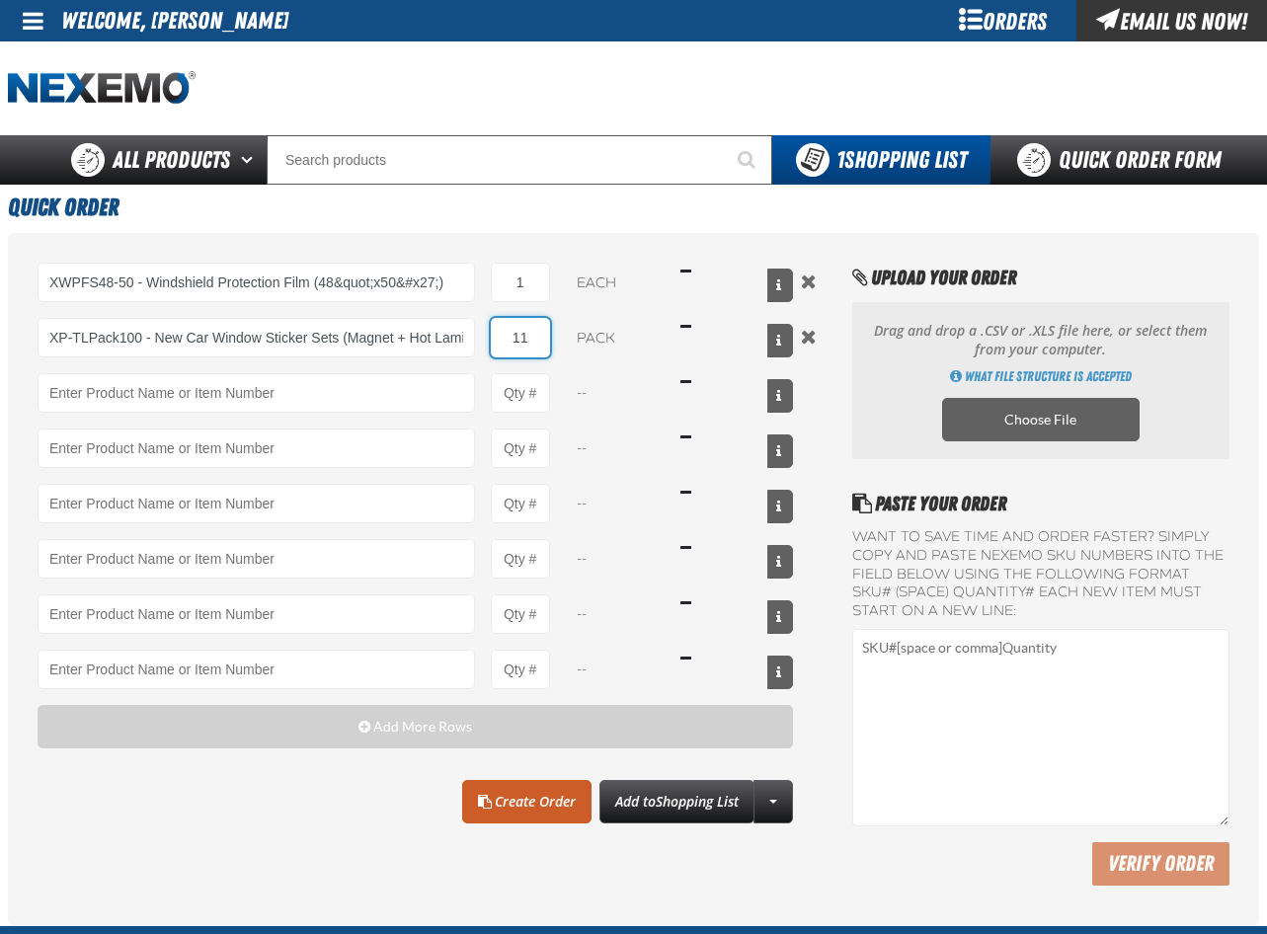
type input "11"
click at [839, 419] on div "XWPFS48-50 - Windshield Protection Film (48&quot;x50&#x27;) 1 each $1,512.00 XP…" at bounding box center [633, 579] width 1251 height 692
click at [504, 800] on link "Create Order" at bounding box center [526, 801] width 129 height 43
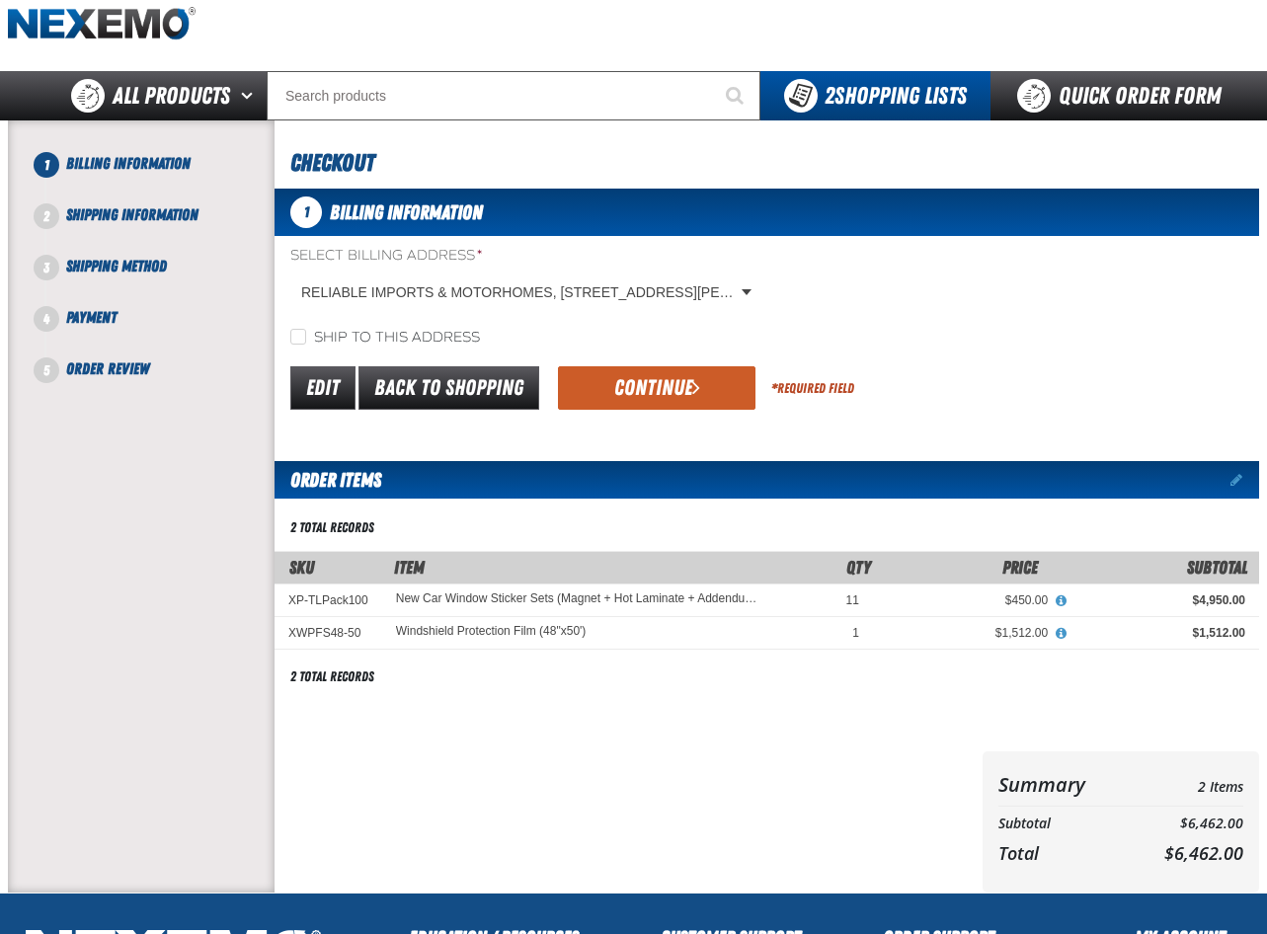
scroll to position [99, 0]
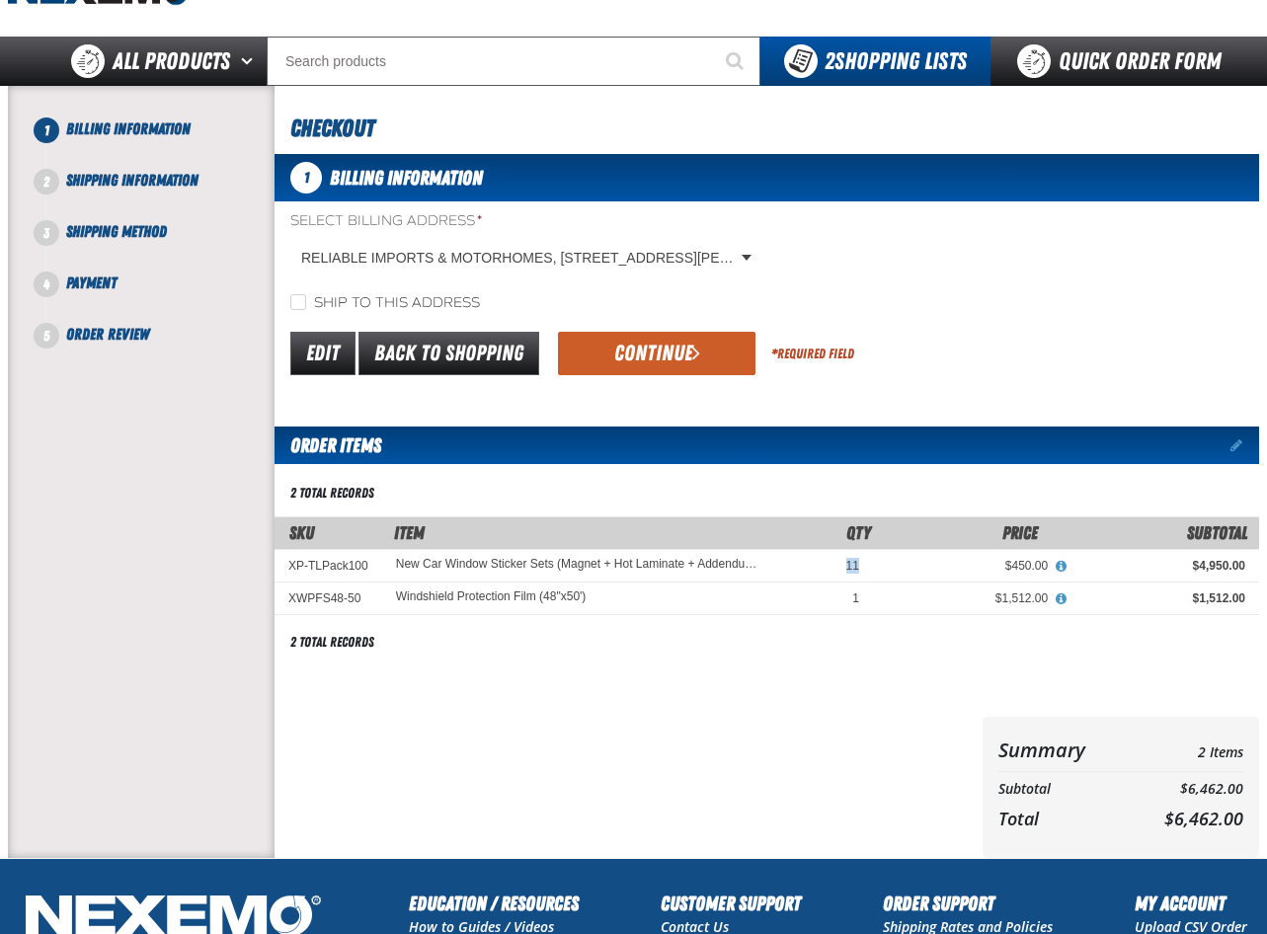
drag, startPoint x: 857, startPoint y: 563, endPoint x: 838, endPoint y: 566, distance: 19.0
click at [838, 566] on div "11" at bounding box center [825, 566] width 68 height 16
drag, startPoint x: 838, startPoint y: 566, endPoint x: 924, endPoint y: 270, distance: 308.5
click at [924, 270] on div "Select Billing Address * RELIABLE IMPORTS & MOTORHOMES, 438 South Ingram Mills …" at bounding box center [767, 262] width 985 height 102
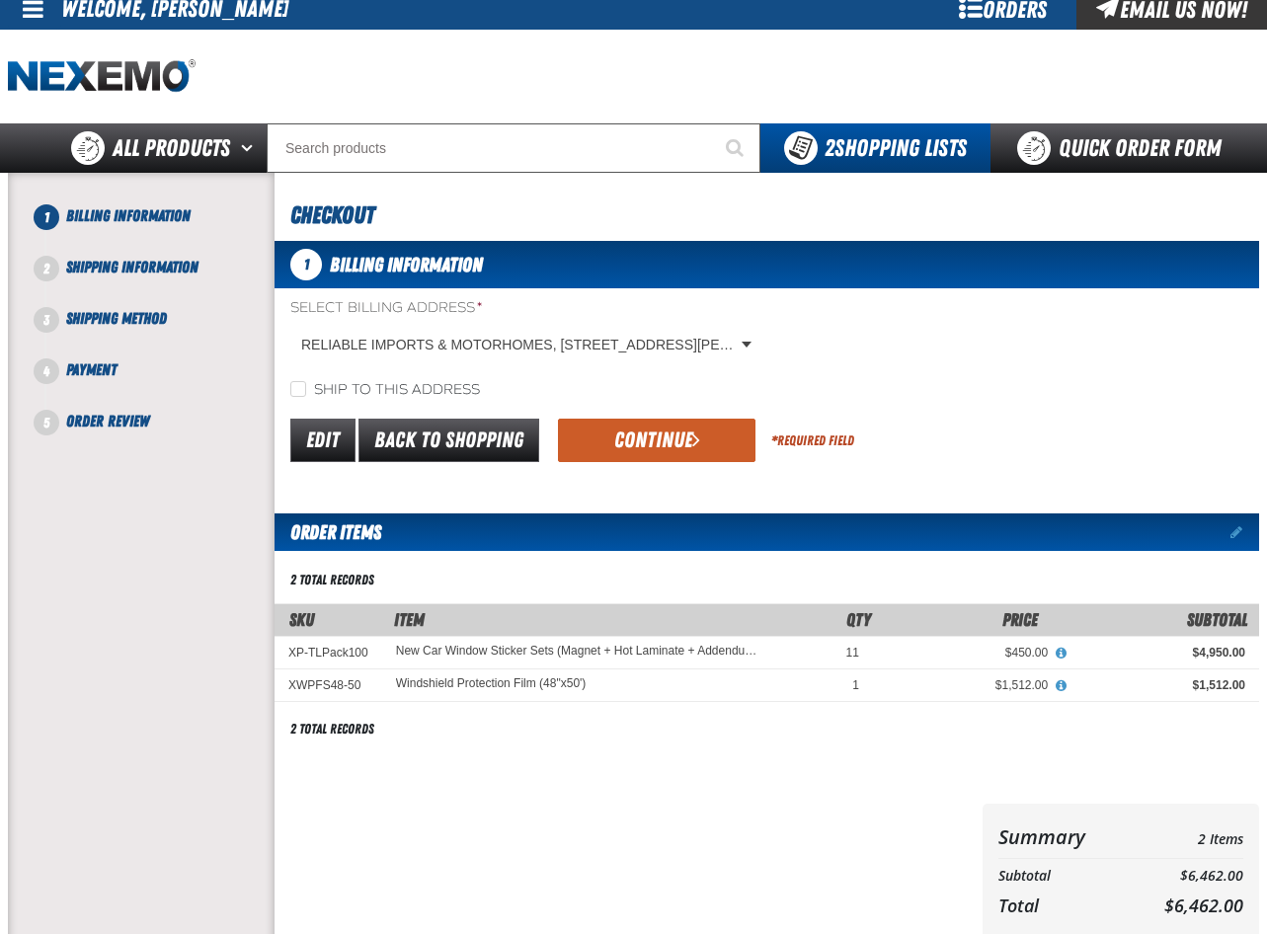
scroll to position [0, 0]
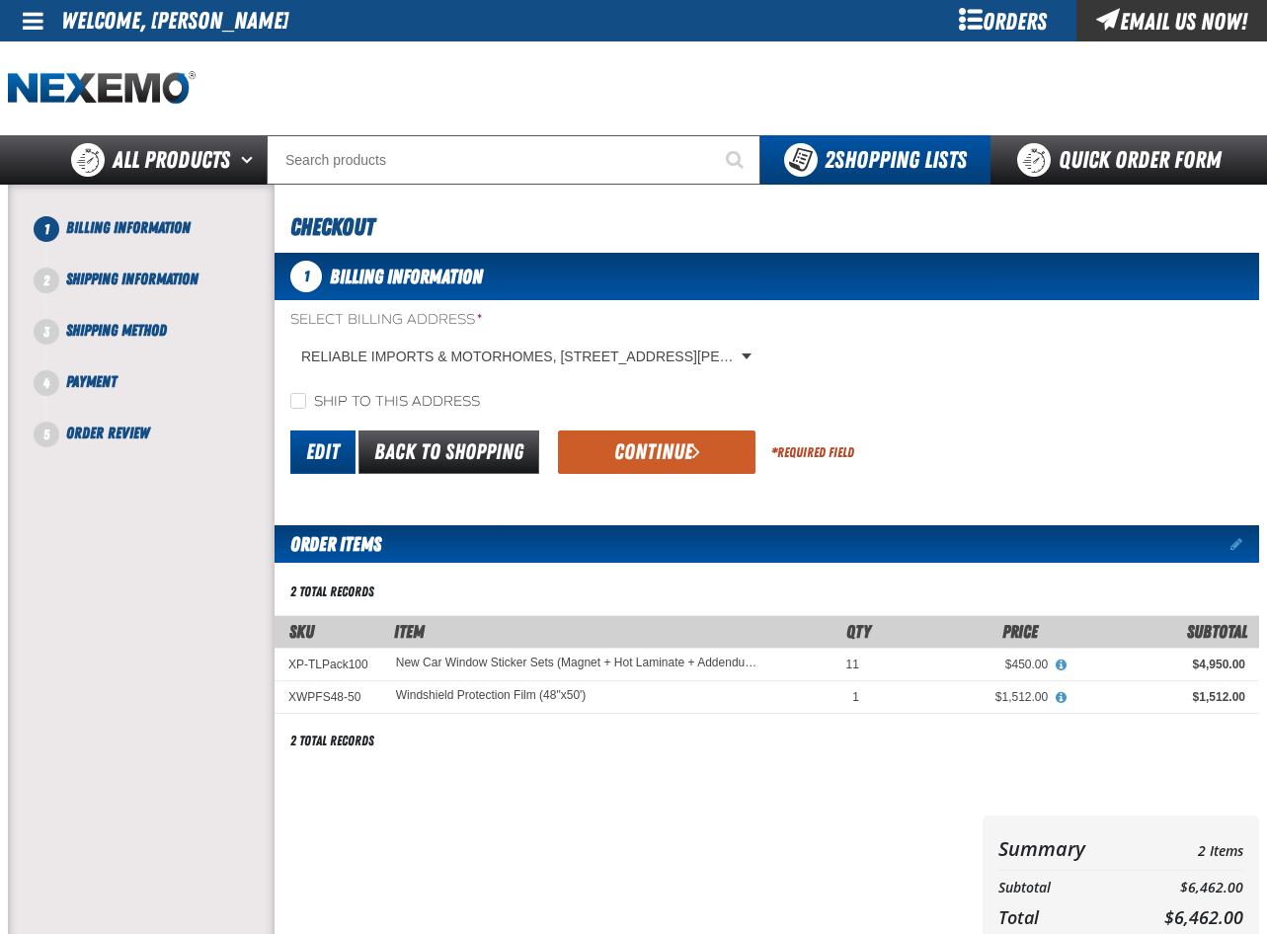
click at [318, 456] on link "Edit" at bounding box center [322, 452] width 65 height 43
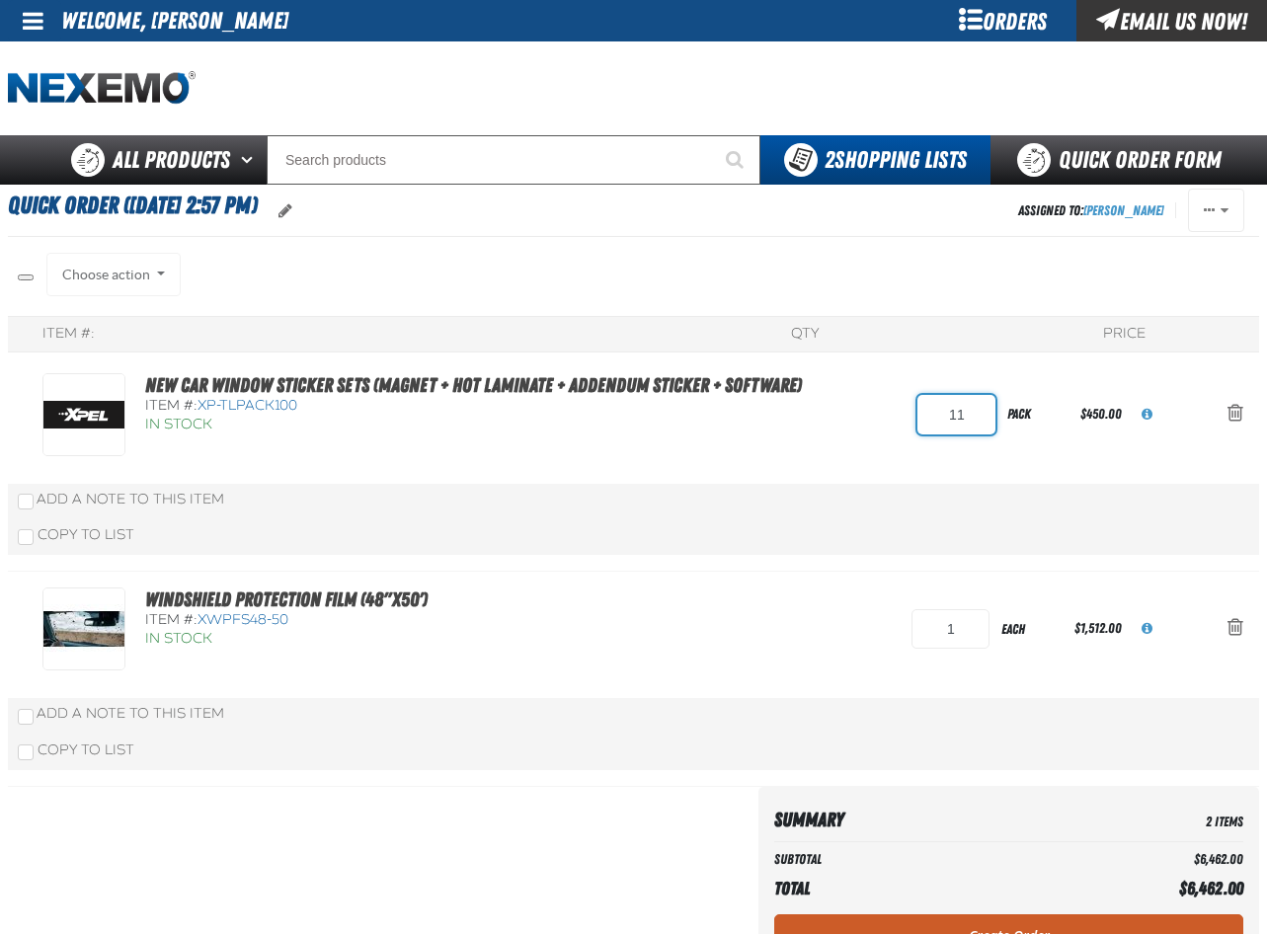
drag, startPoint x: 986, startPoint y: 412, endPoint x: 902, endPoint y: 418, distance: 84.2
click at [902, 418] on div "New Car Window Sticker Sets (Magnet + Hot Laminate + Addendum Sticker + Softwar…" at bounding box center [605, 414] width 1126 height 83
type input "1"
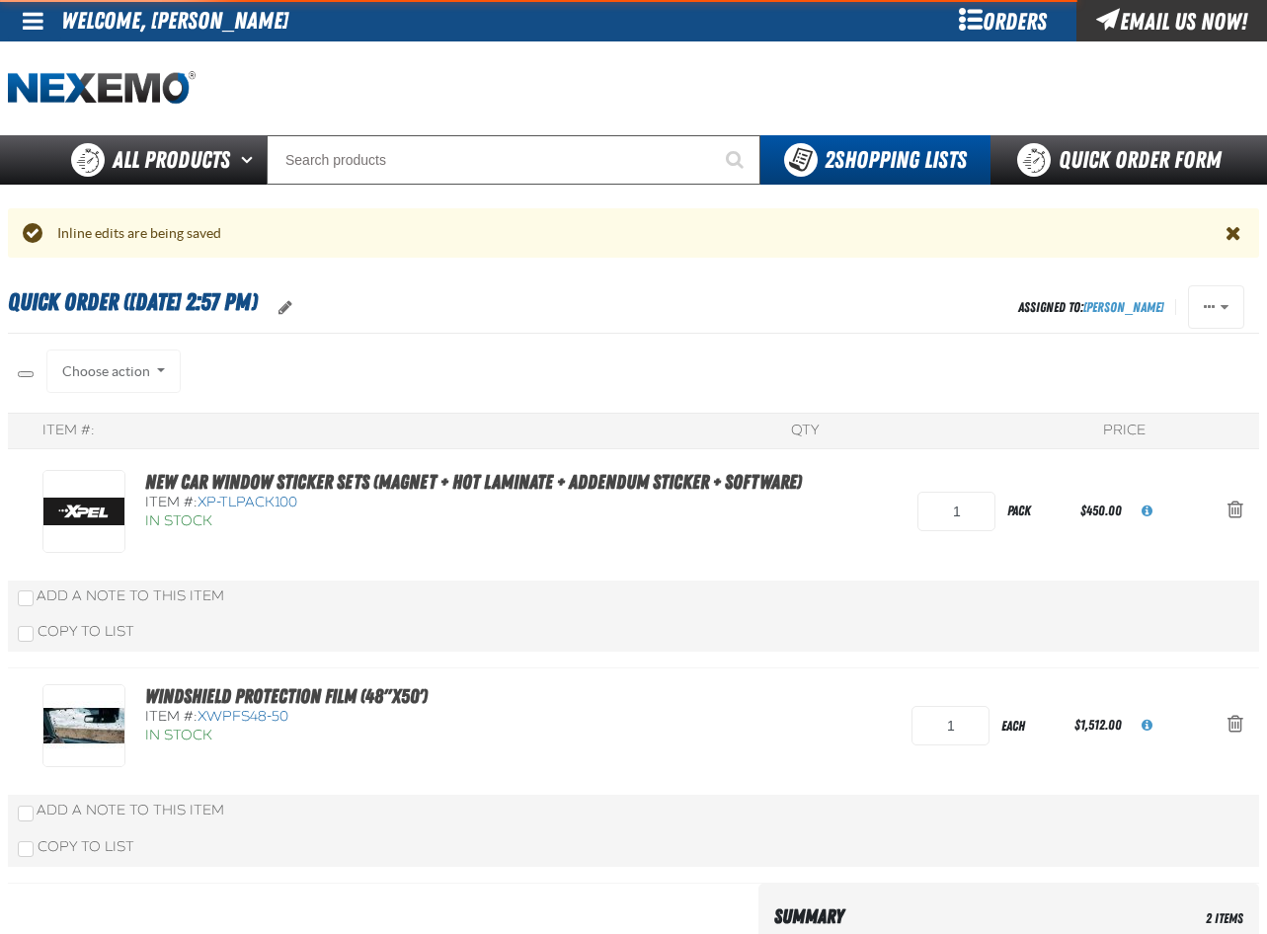
click at [884, 433] on div "Item #: QTY Price New Car Window Sticker Sets (Magnet + Hot Laminate + Addendum…" at bounding box center [633, 648] width 1251 height 471
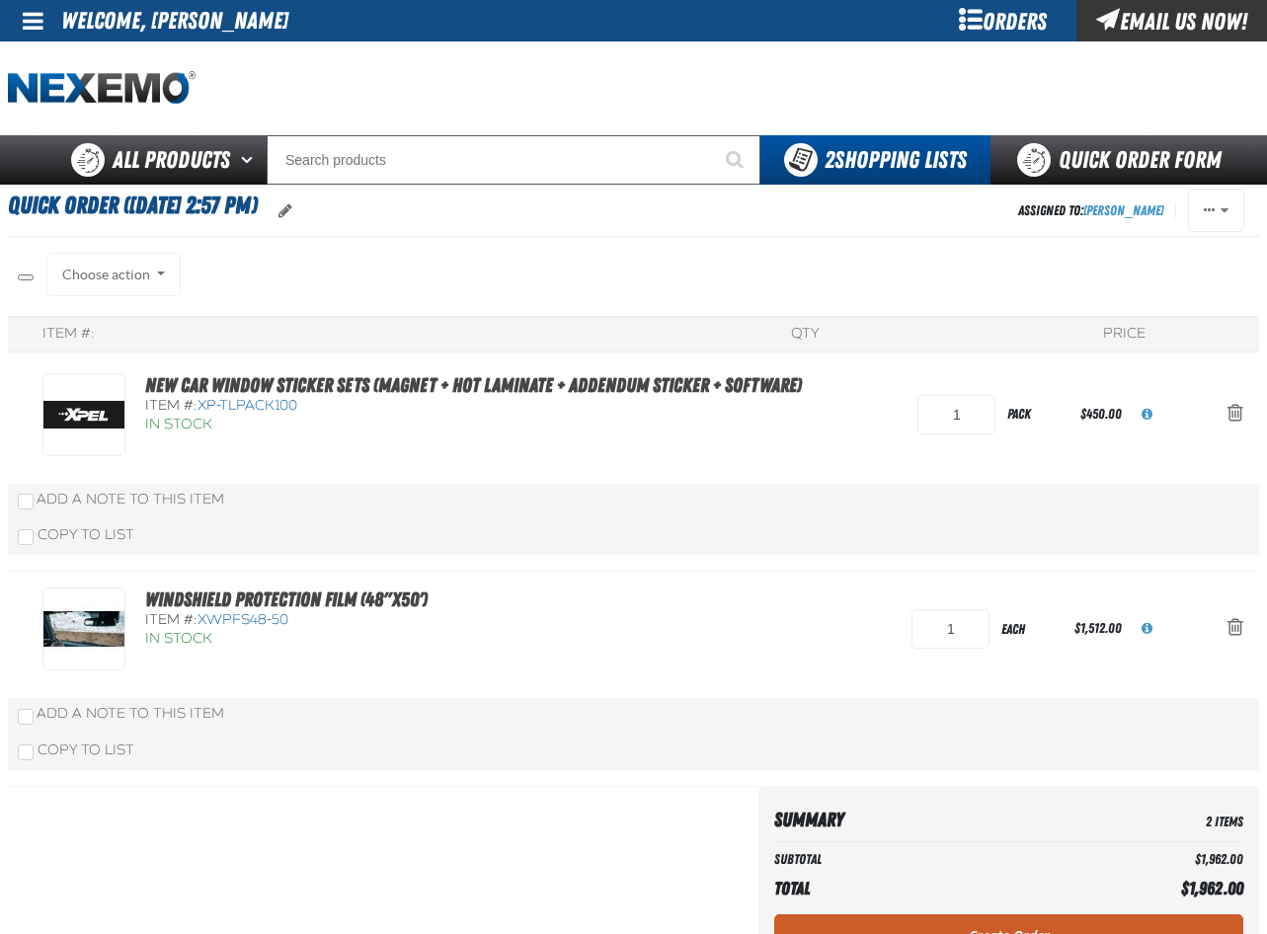
scroll to position [99, 0]
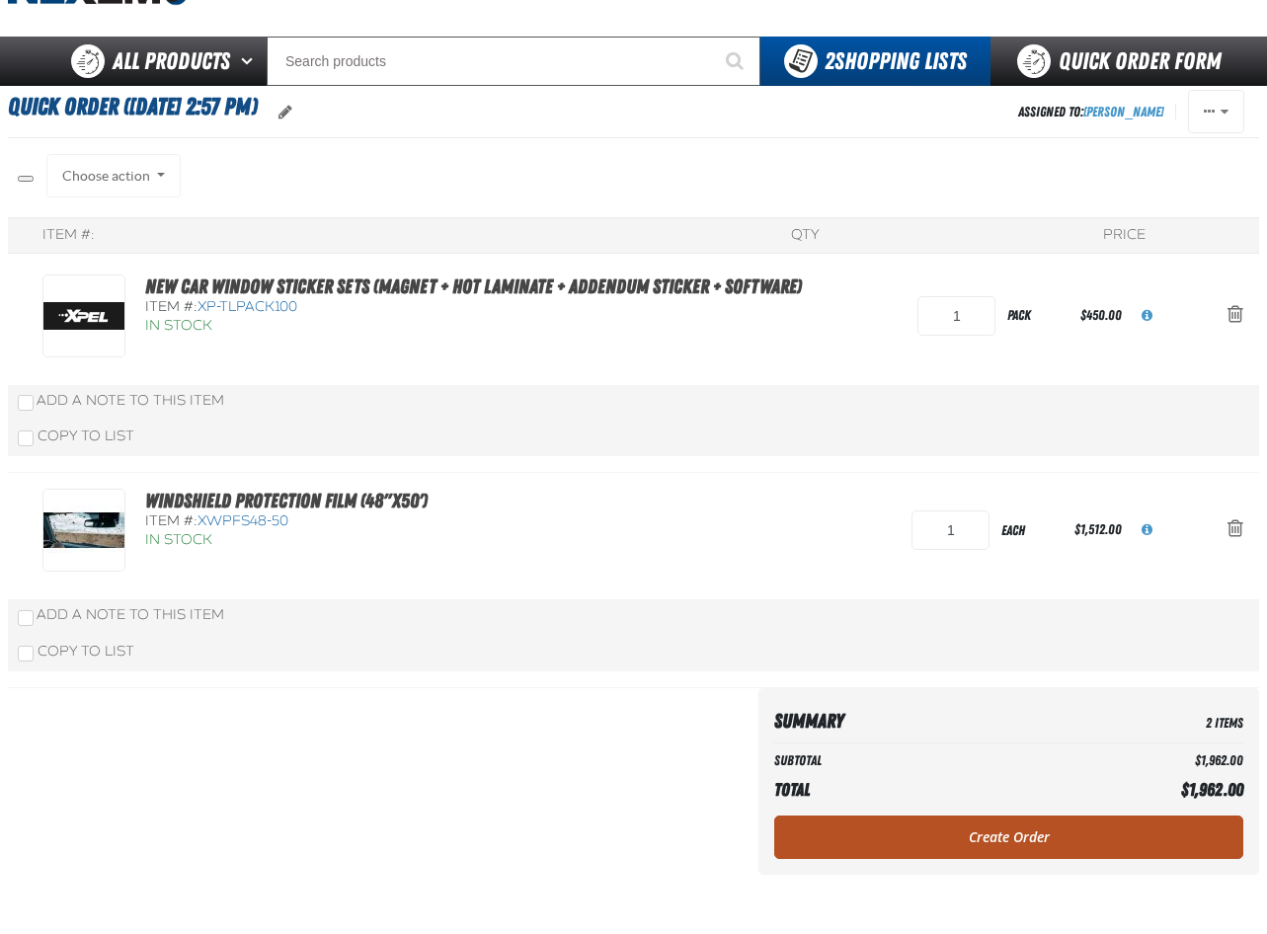
click at [970, 844] on link "Create Order" at bounding box center [1008, 837] width 469 height 43
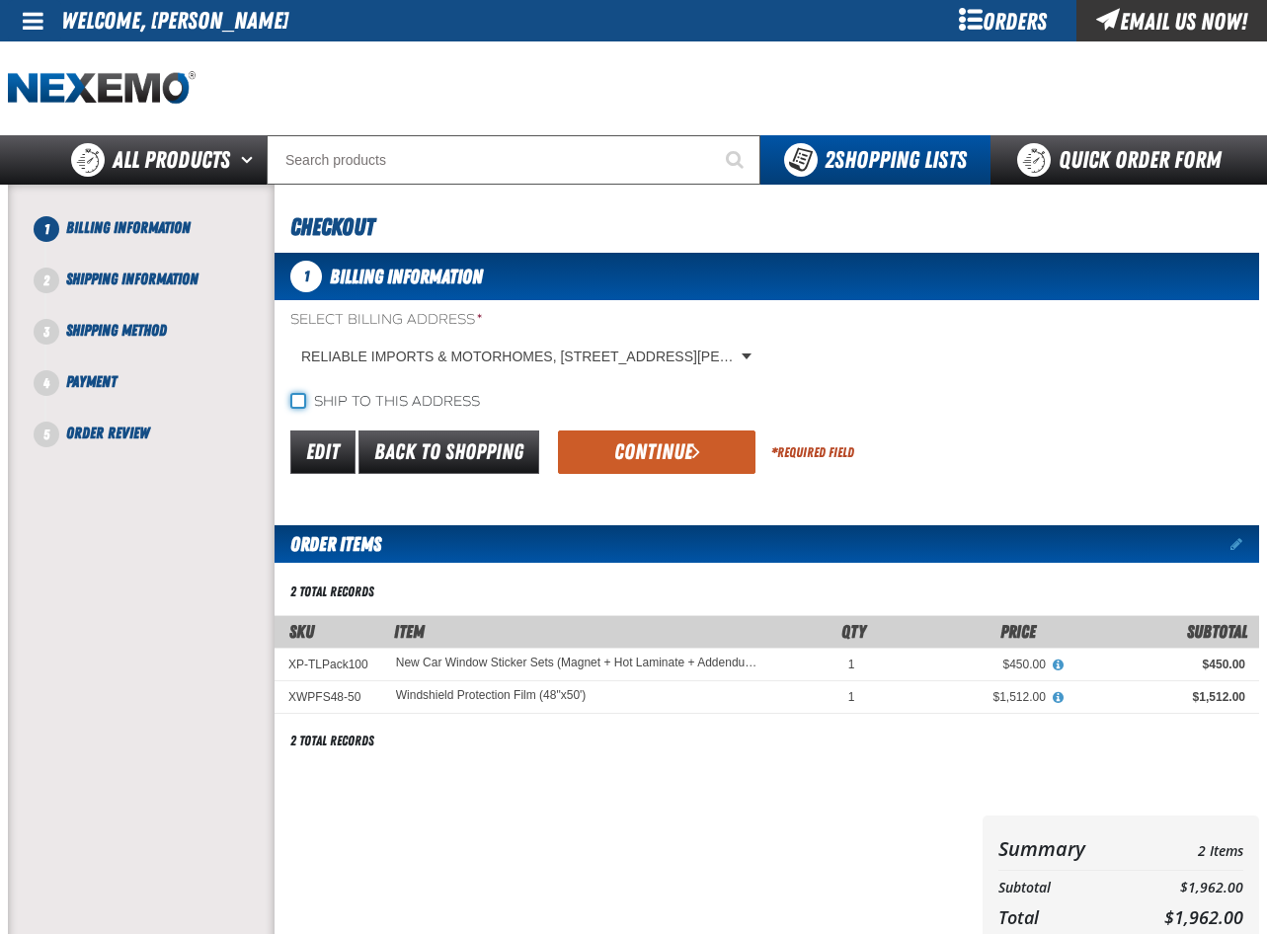
click at [304, 403] on input "Ship to this address" at bounding box center [298, 401] width 16 height 16
checkbox input "true"
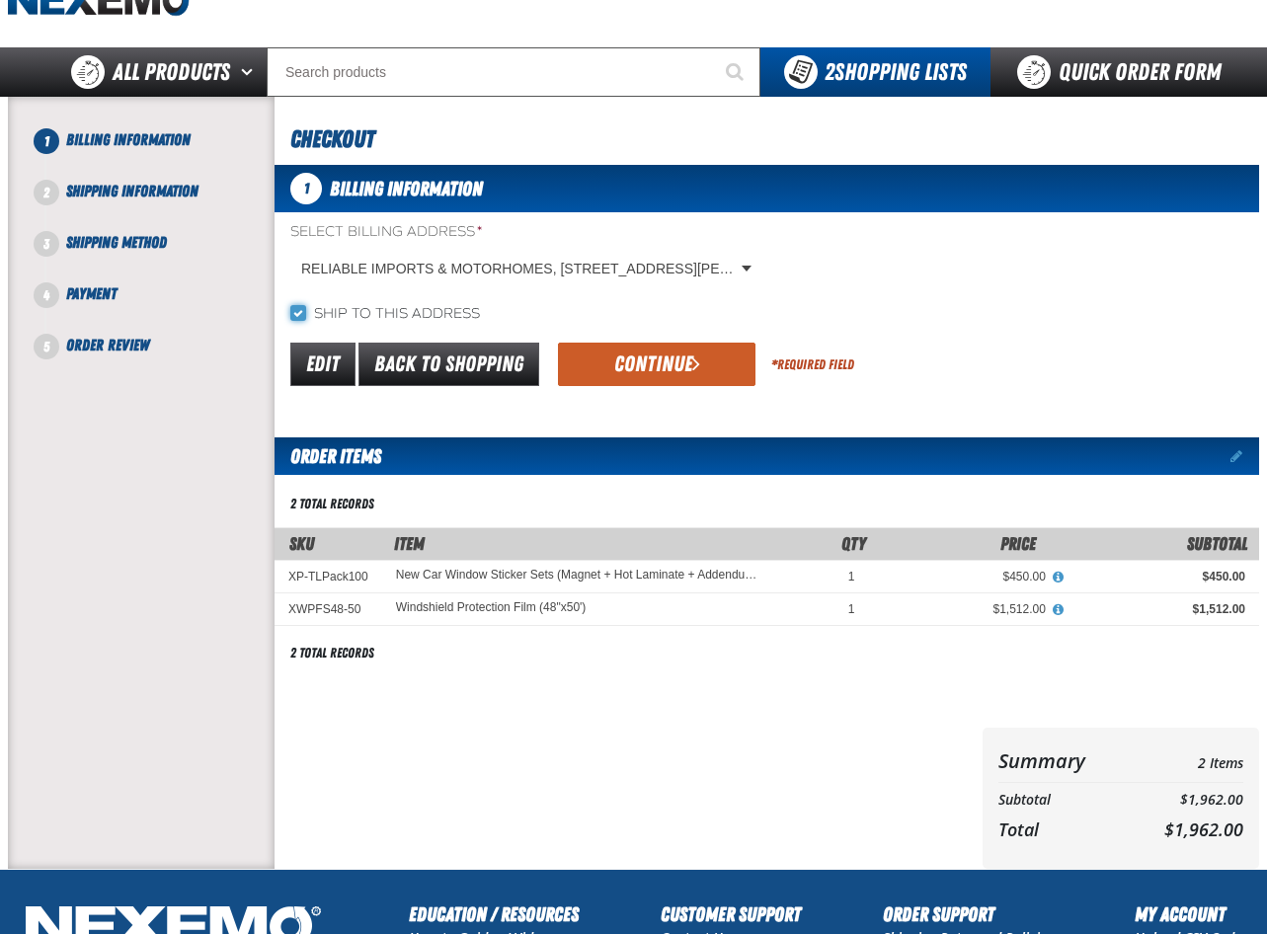
scroll to position [198, 0]
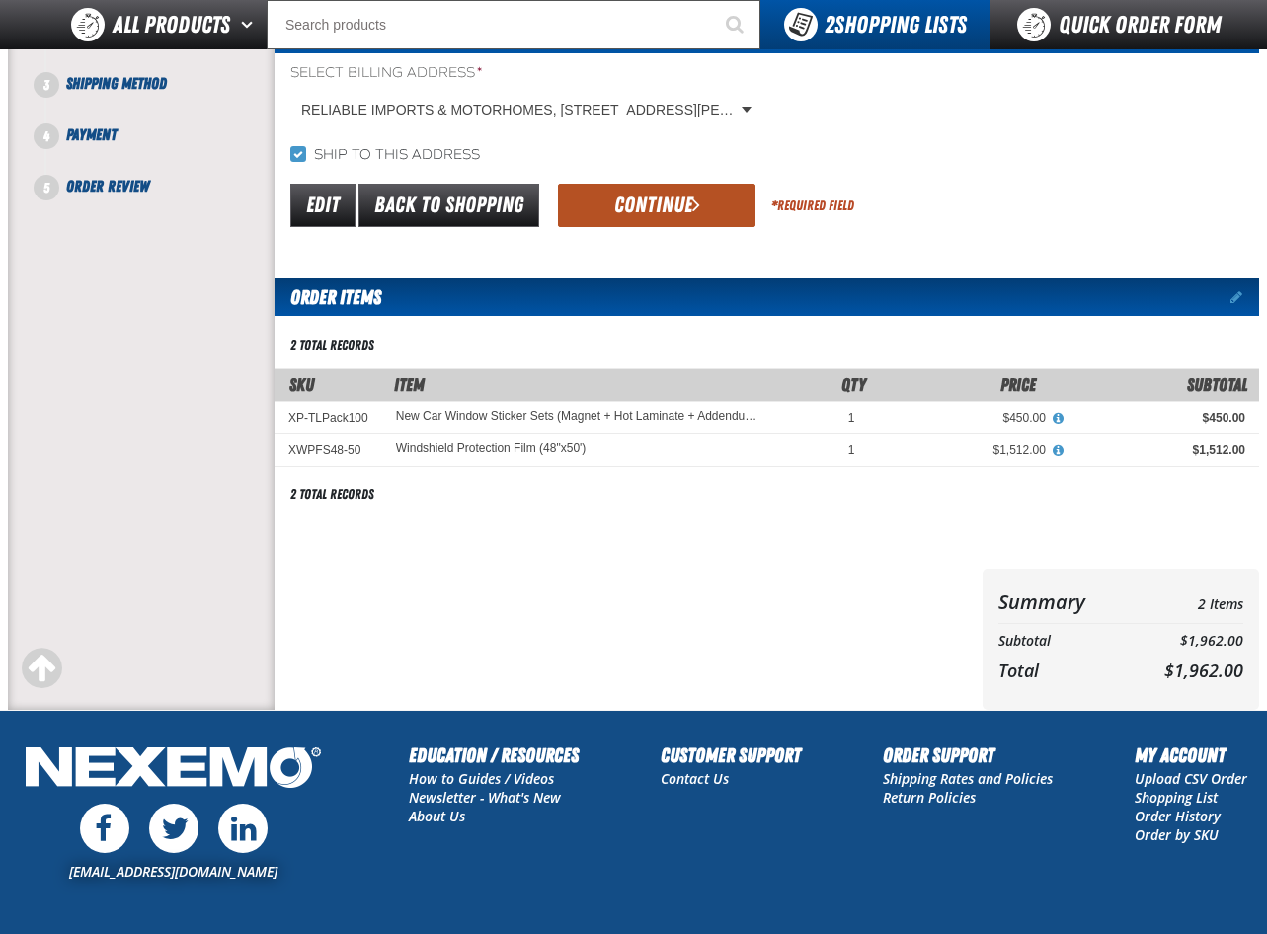
click at [644, 208] on button "Continue" at bounding box center [657, 205] width 198 height 43
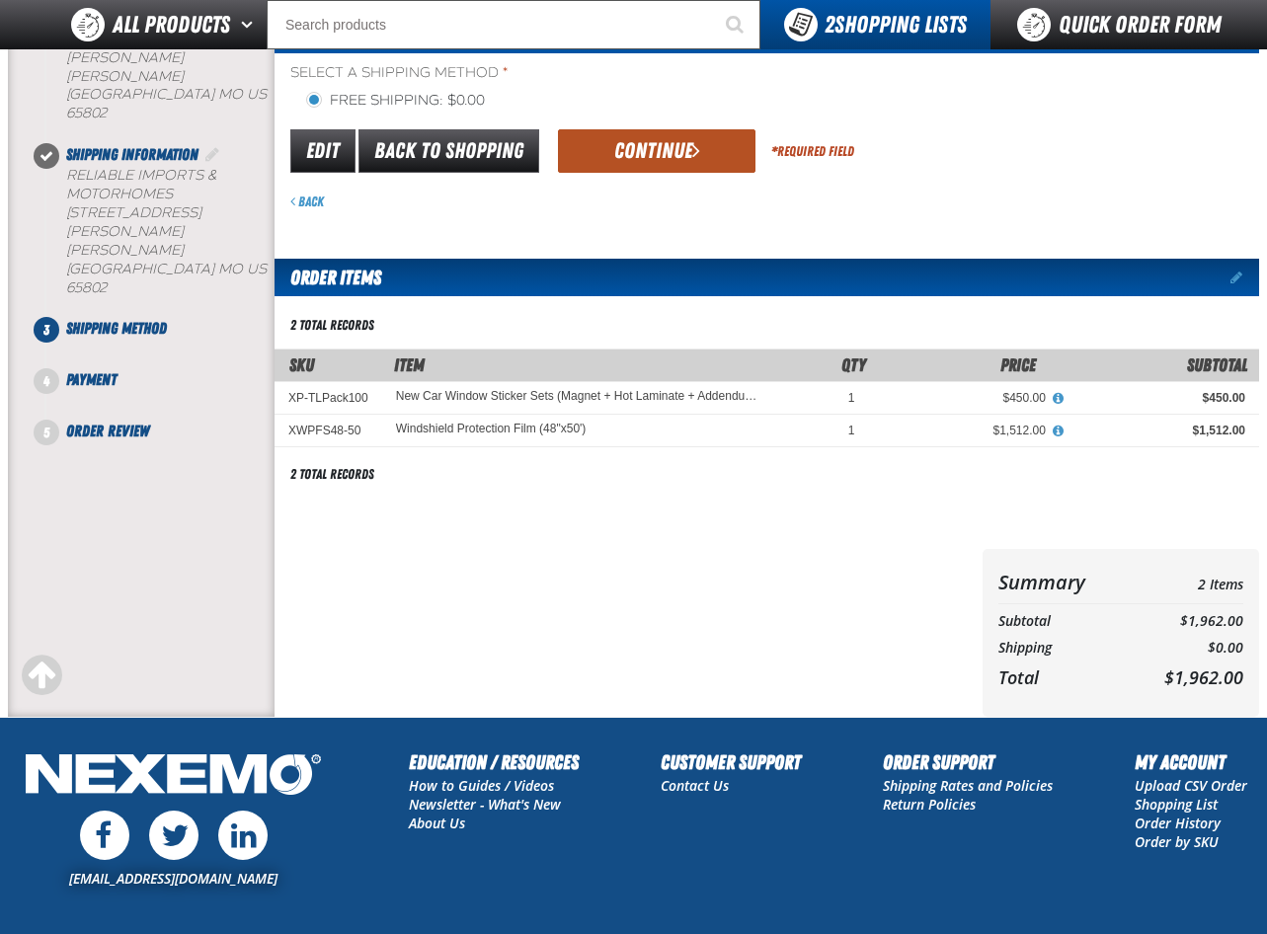
click at [654, 148] on button "Continue" at bounding box center [657, 150] width 198 height 43
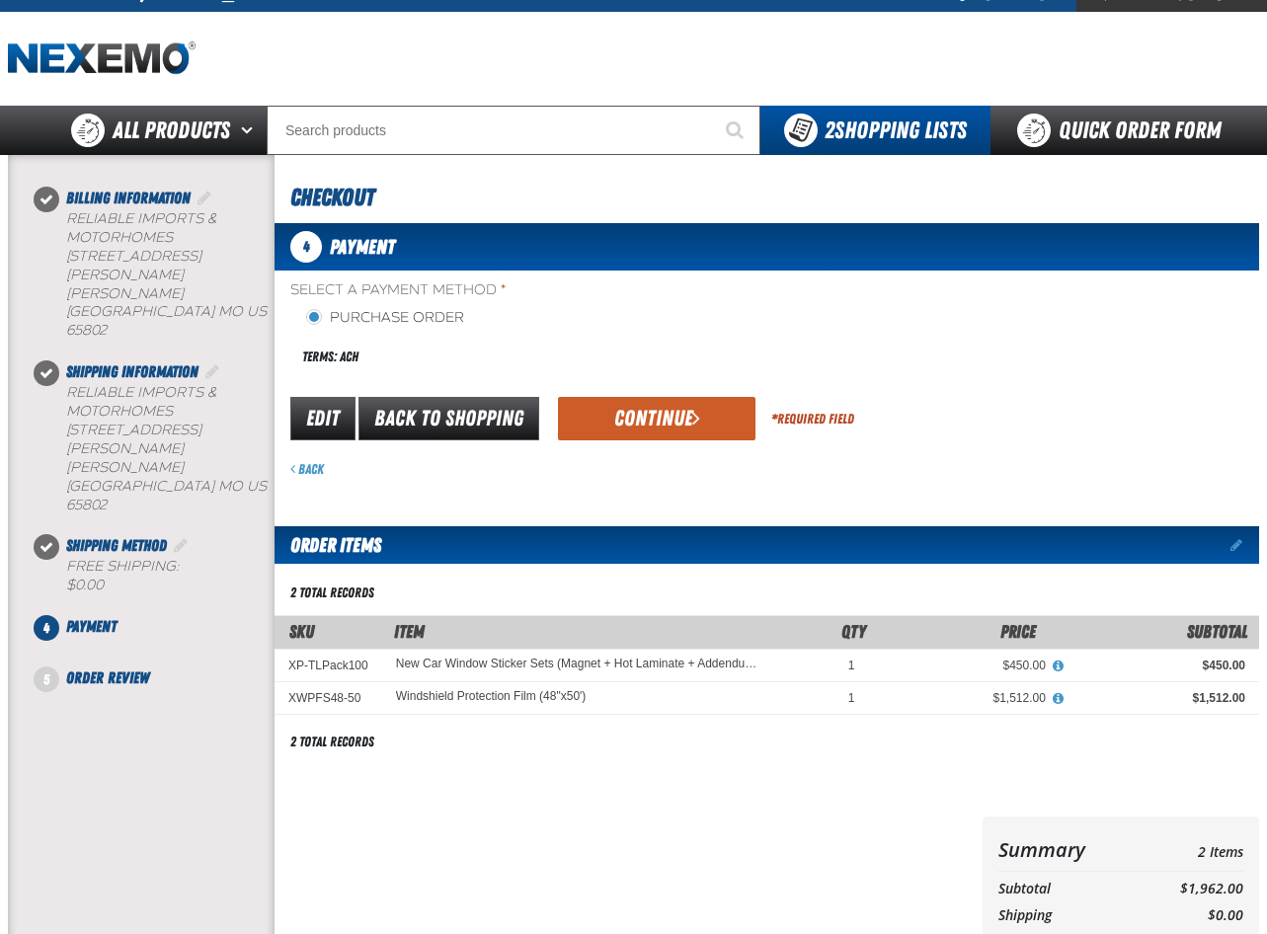
scroll to position [14, 0]
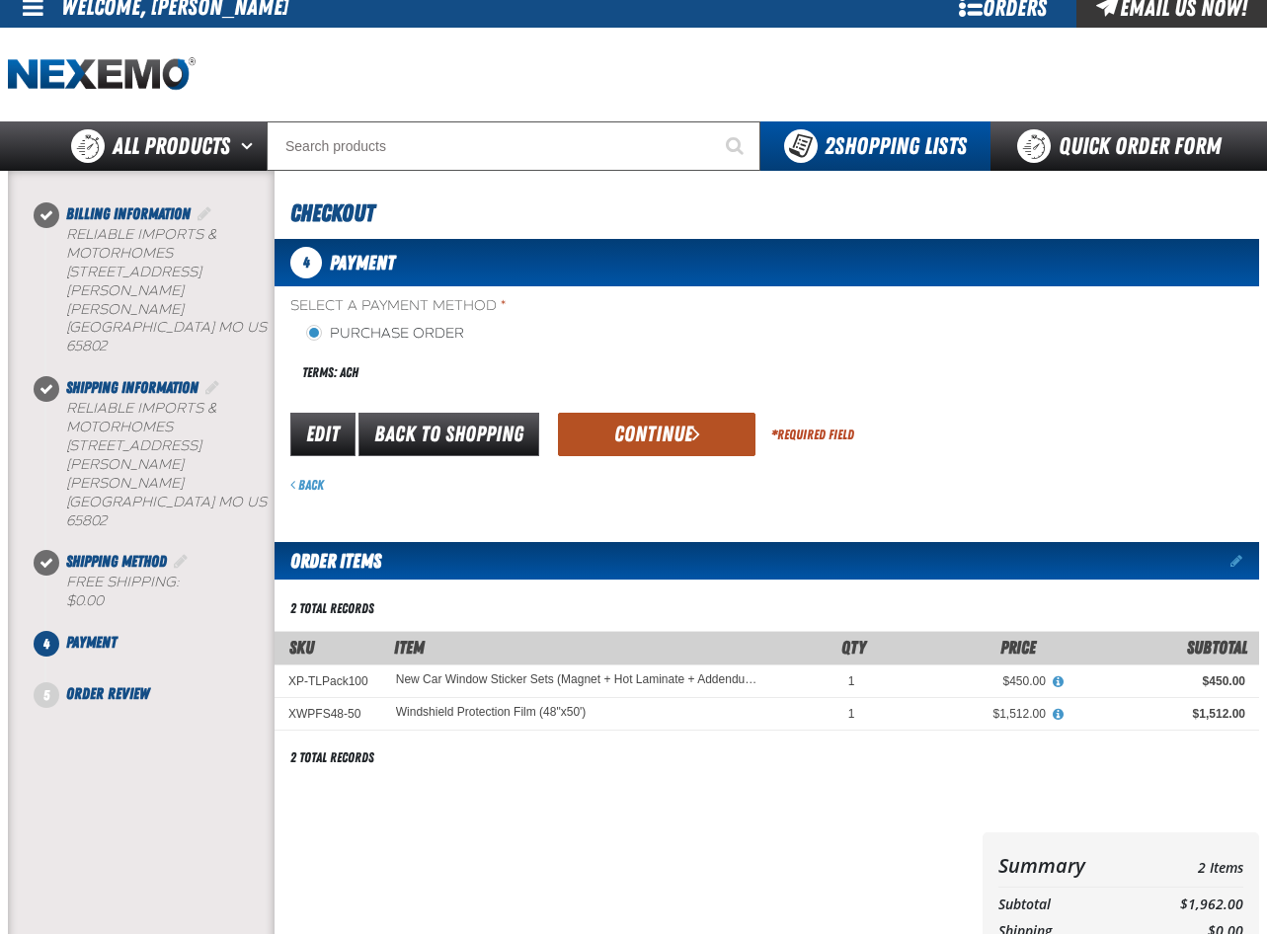
click at [687, 429] on button "Continue" at bounding box center [657, 434] width 198 height 43
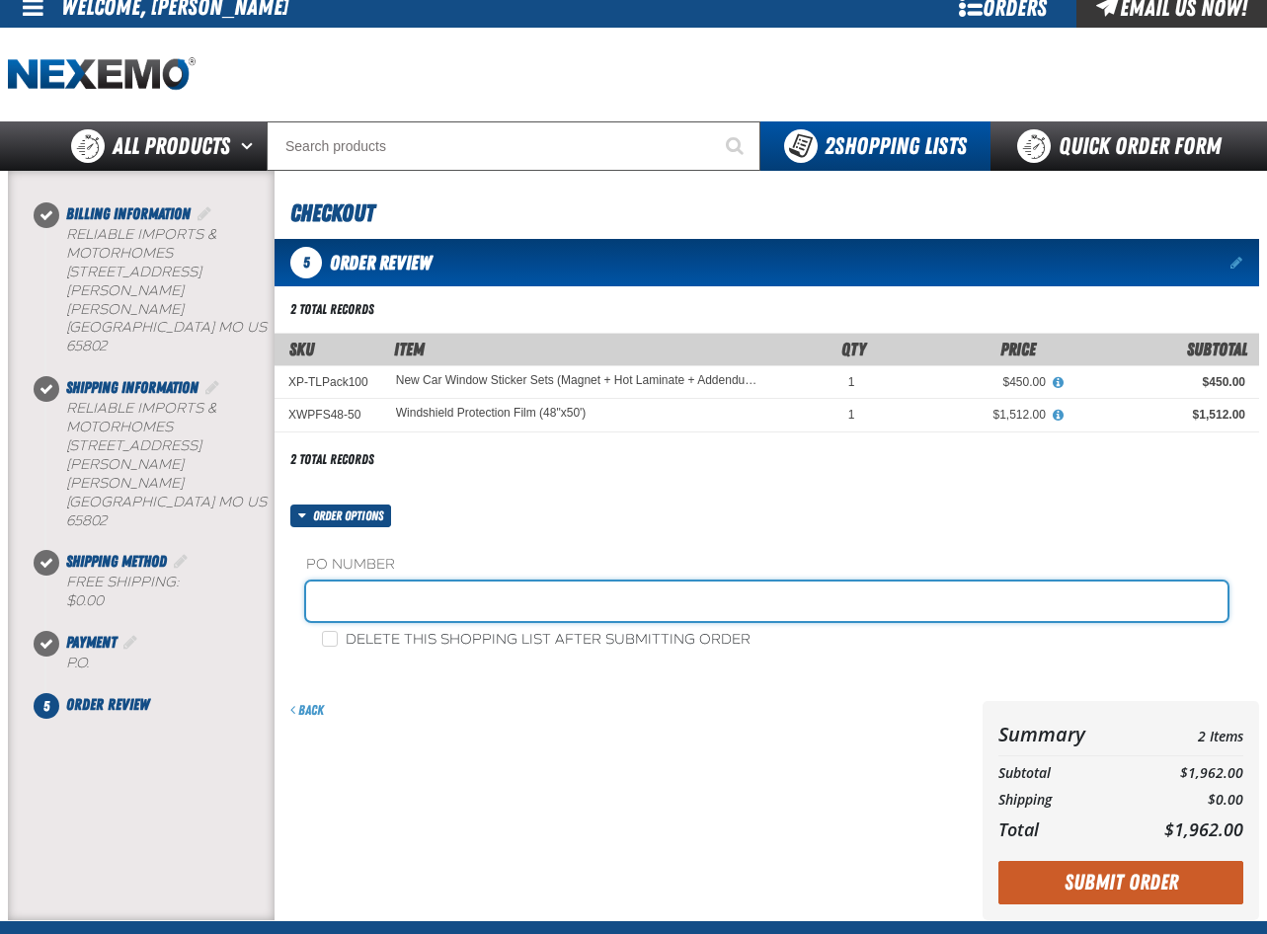
click at [421, 603] on input "text" at bounding box center [766, 602] width 921 height 40
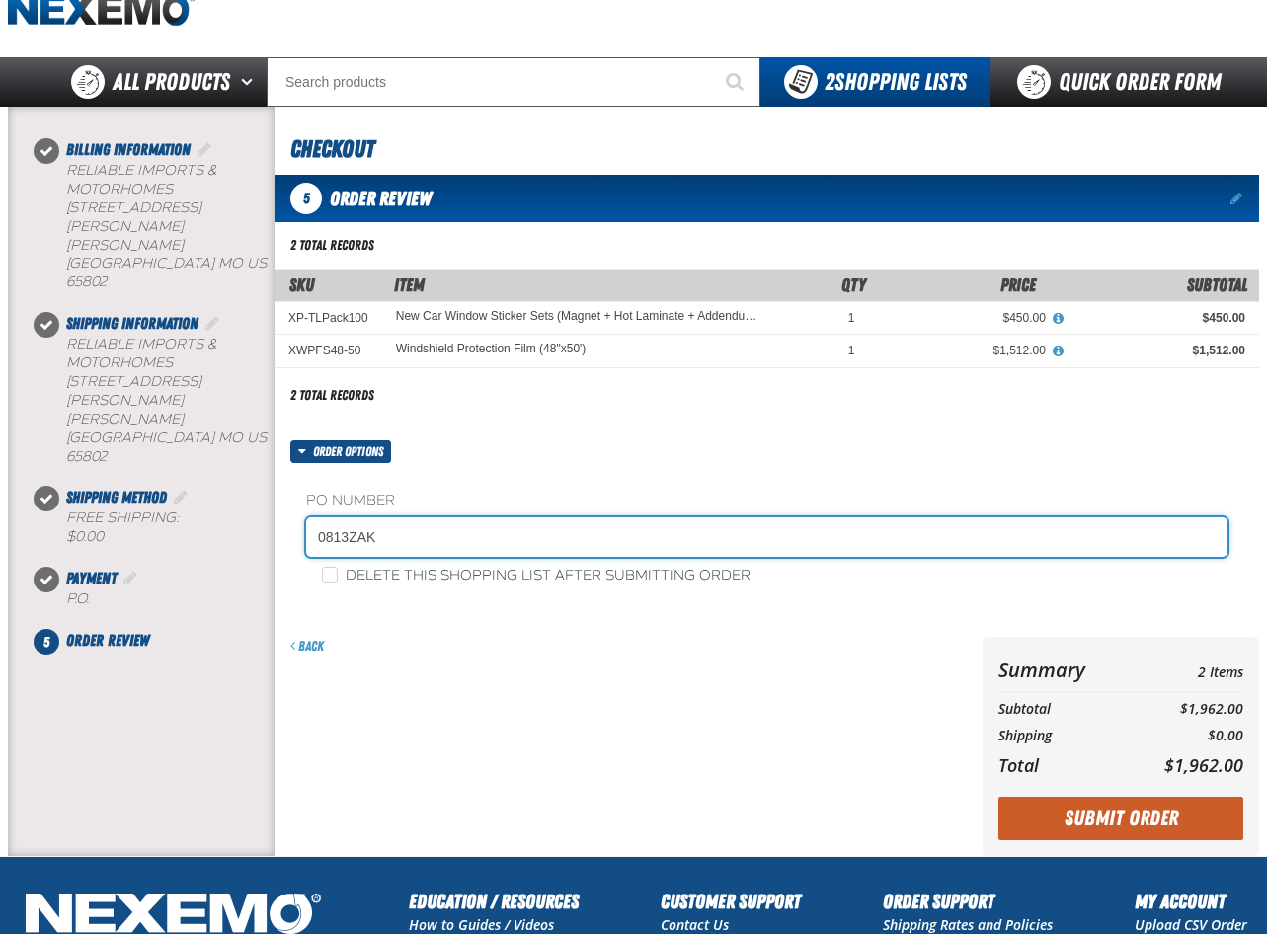
scroll to position [113, 0]
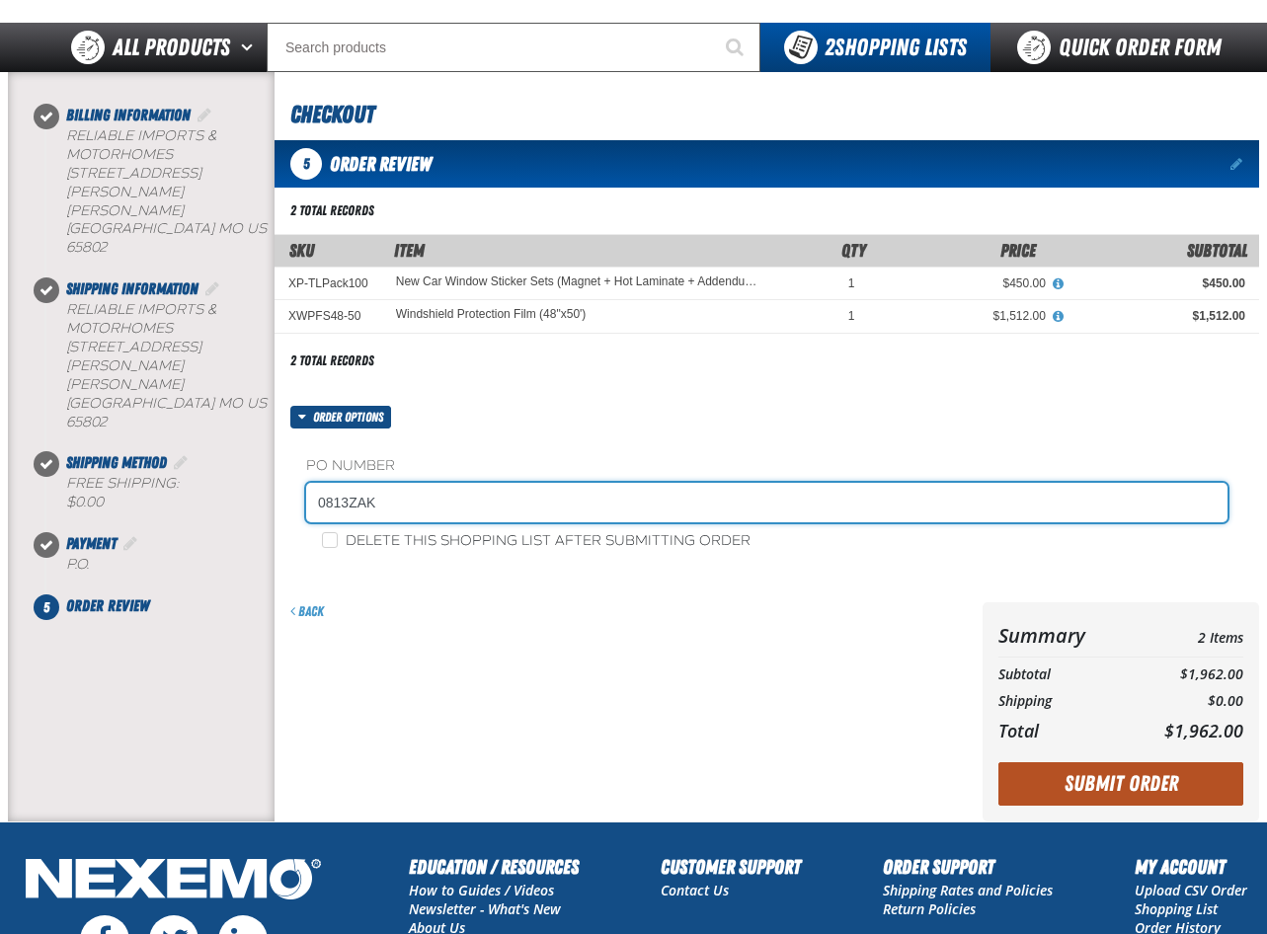
type input "0813ZAK"
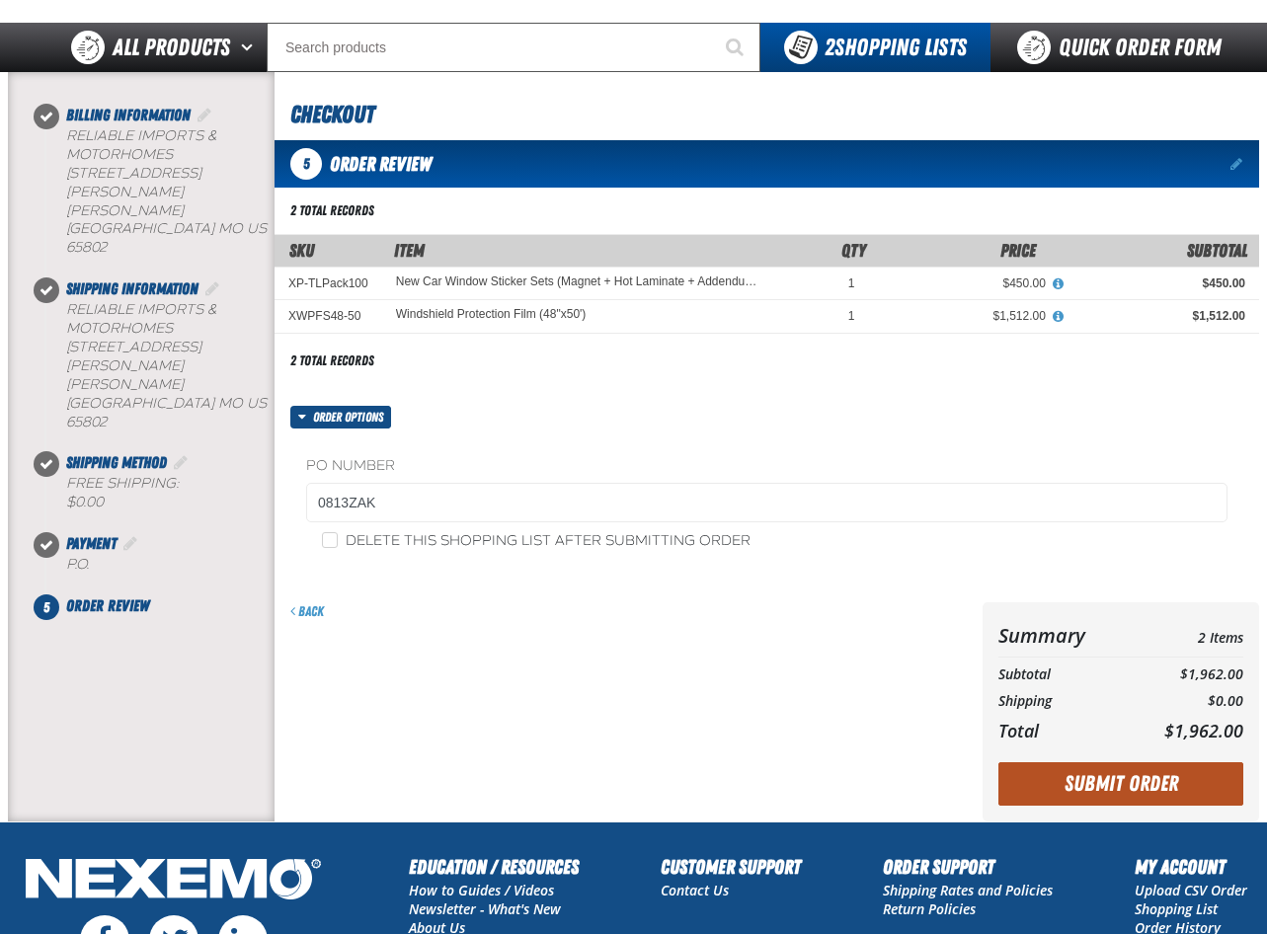
click at [1126, 787] on button "Submit Order" at bounding box center [1120, 783] width 245 height 43
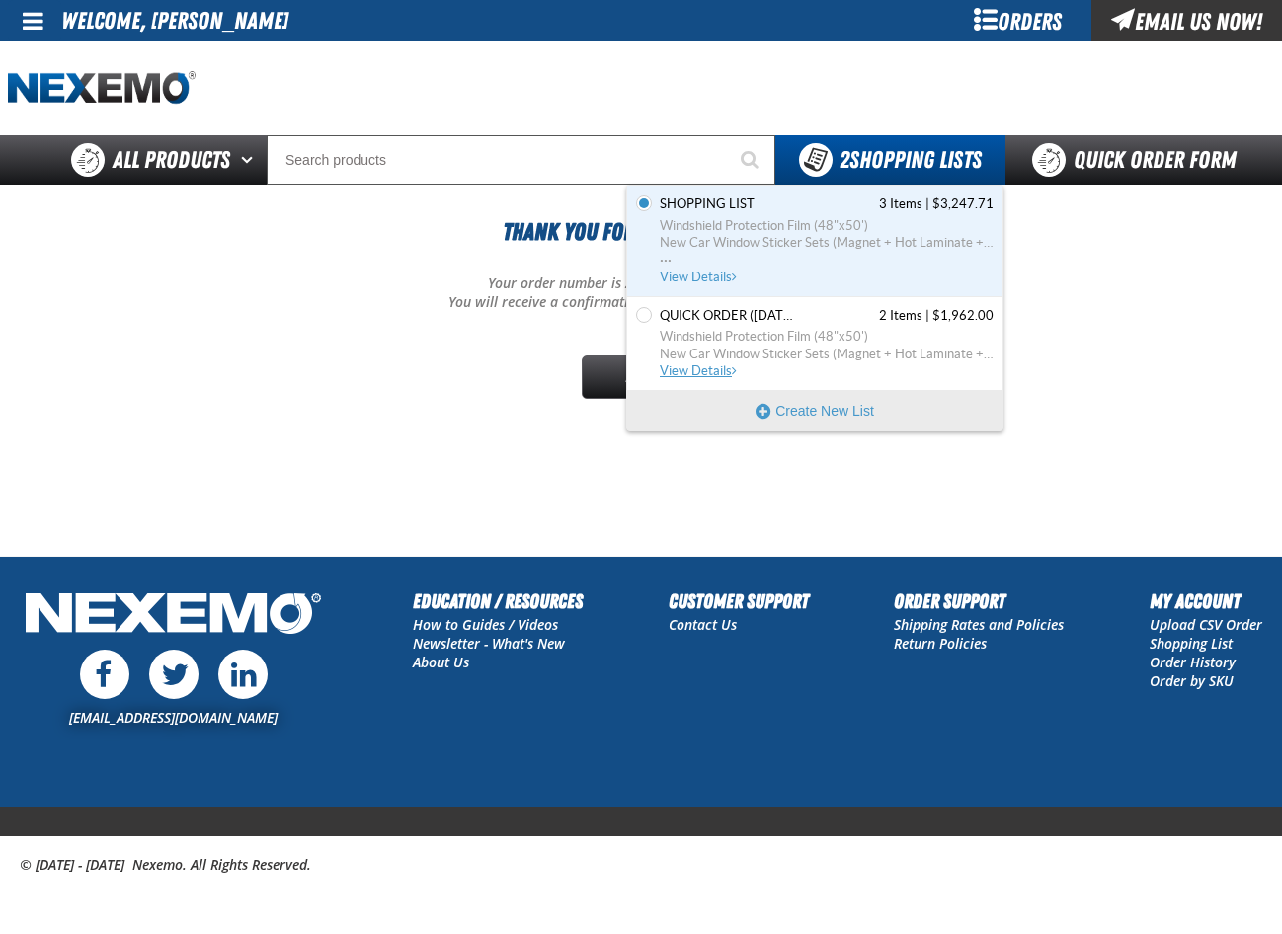
click at [847, 349] on span "New Car Window Sticker Sets (Magnet + Hot Laminate + Addendum Sticker + Softwar…" at bounding box center [827, 355] width 334 height 18
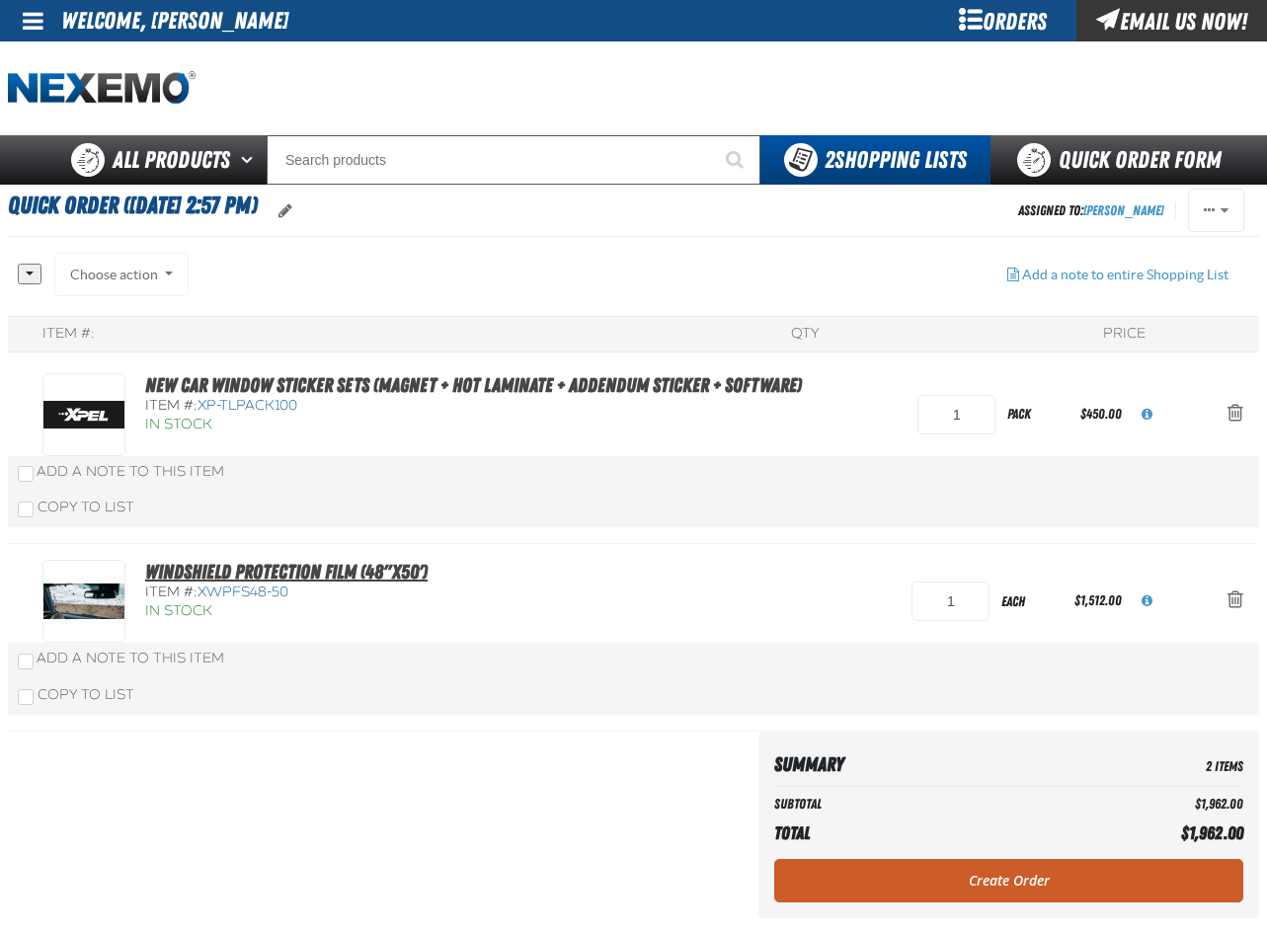
click at [254, 569] on link "Windshield Protection Film (48"x50')" at bounding box center [286, 572] width 282 height 24
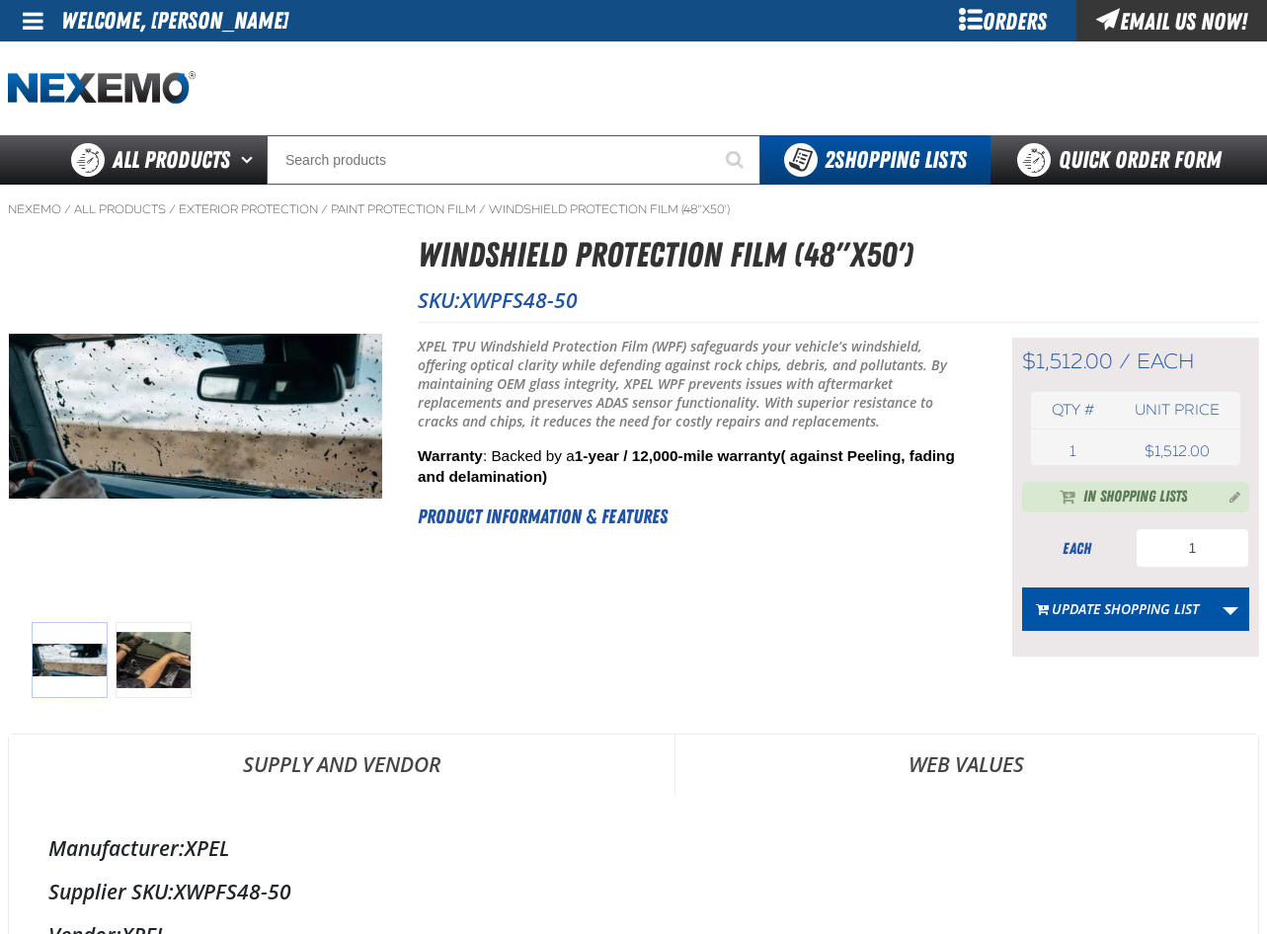
click at [159, 671] on img at bounding box center [154, 660] width 76 height 76
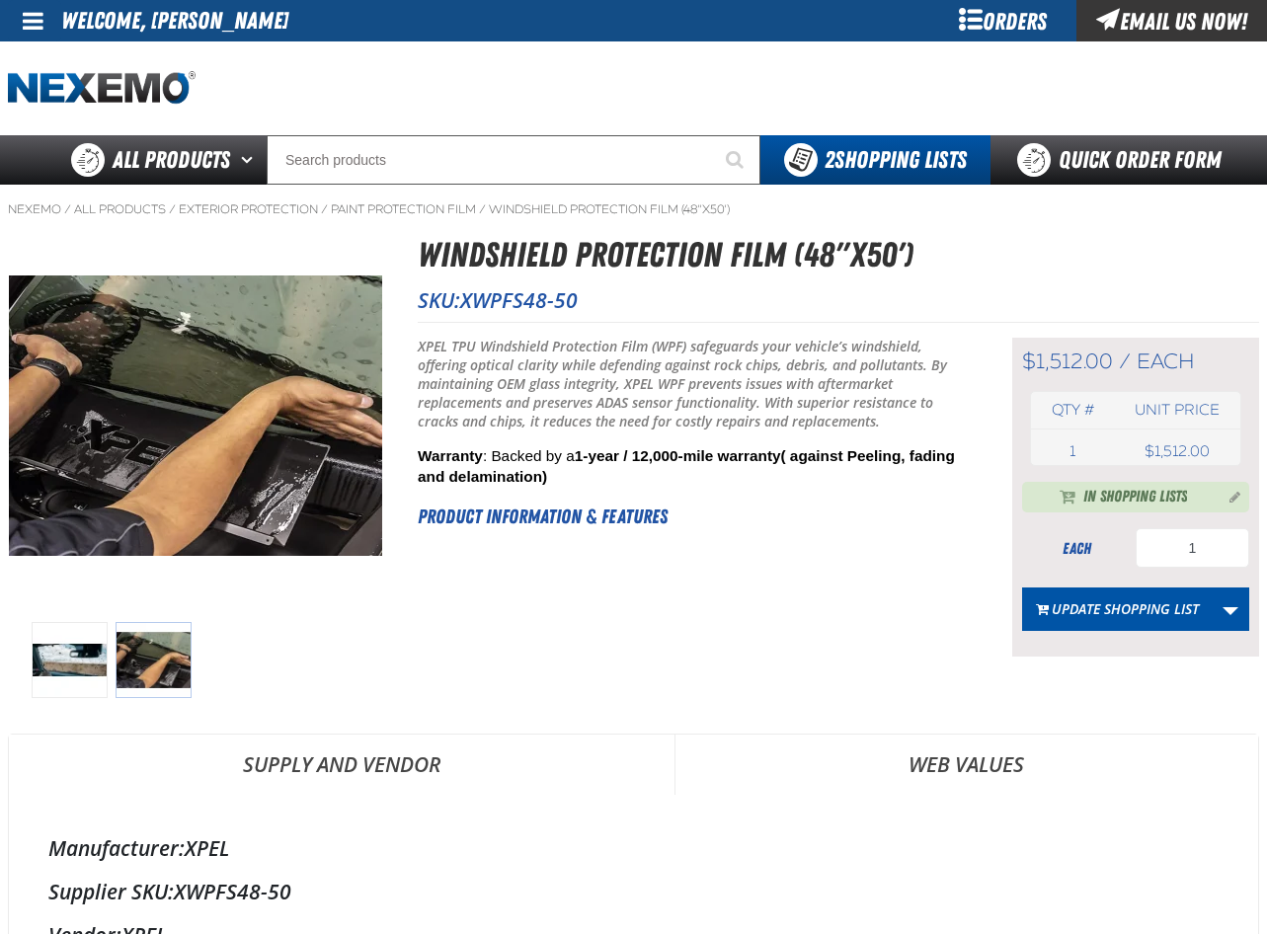
click at [68, 662] on img at bounding box center [70, 660] width 76 height 76
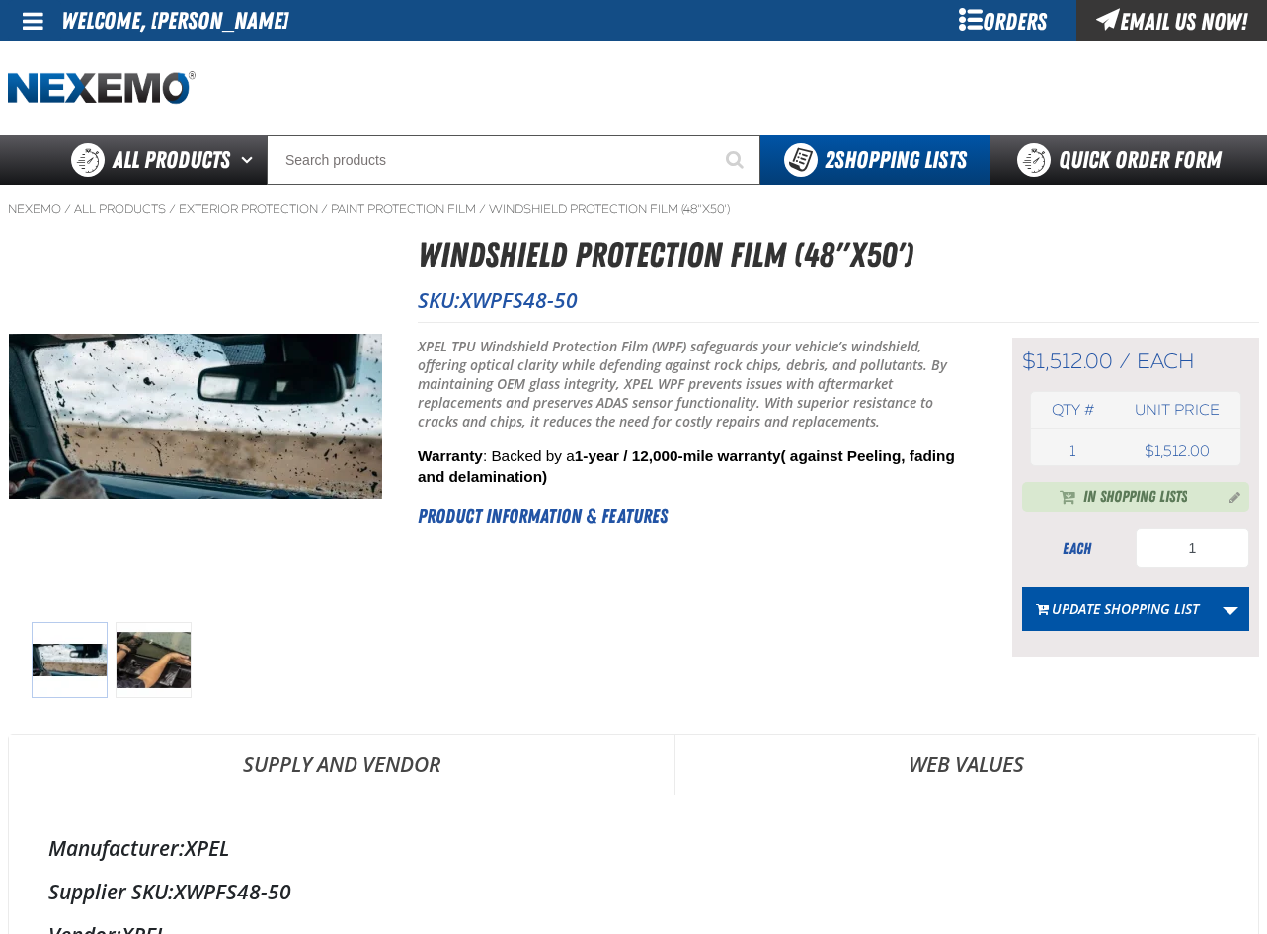
click at [479, 615] on div "Short Description: XPEL TPU Windshield Protection Film (WPF) safeguards your ve…" at bounding box center [690, 497] width 545 height 319
